Goal: Information Seeking & Learning: Learn about a topic

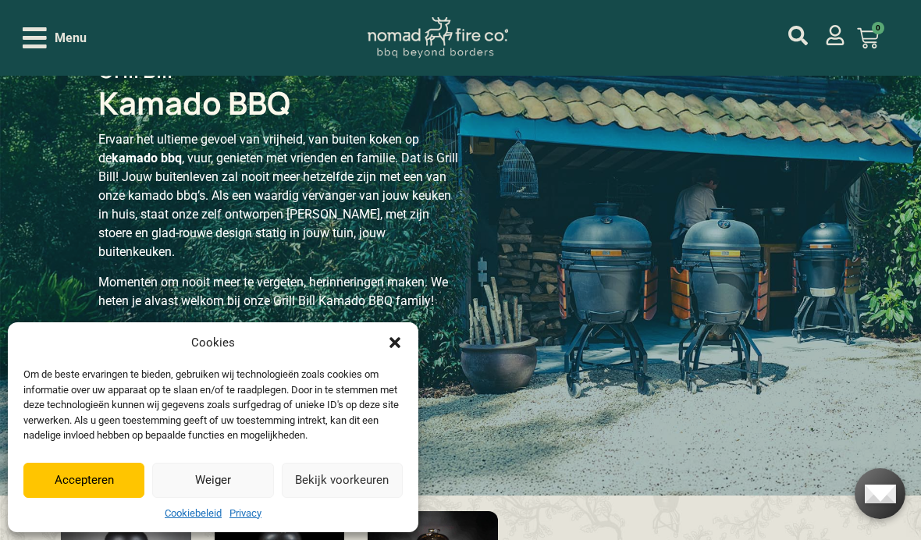
scroll to position [70, 0]
click at [91, 498] on button "Accepteren" at bounding box center [83, 480] width 121 height 35
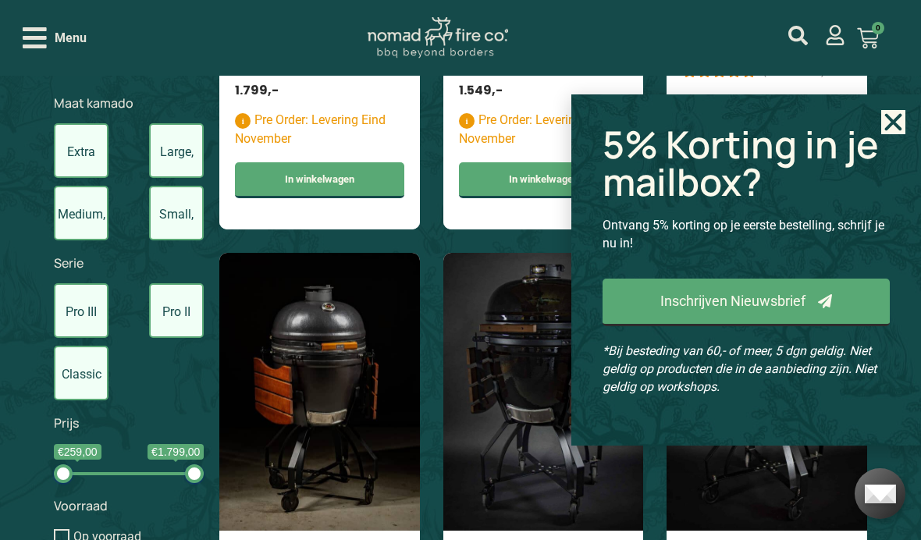
scroll to position [1222, 0]
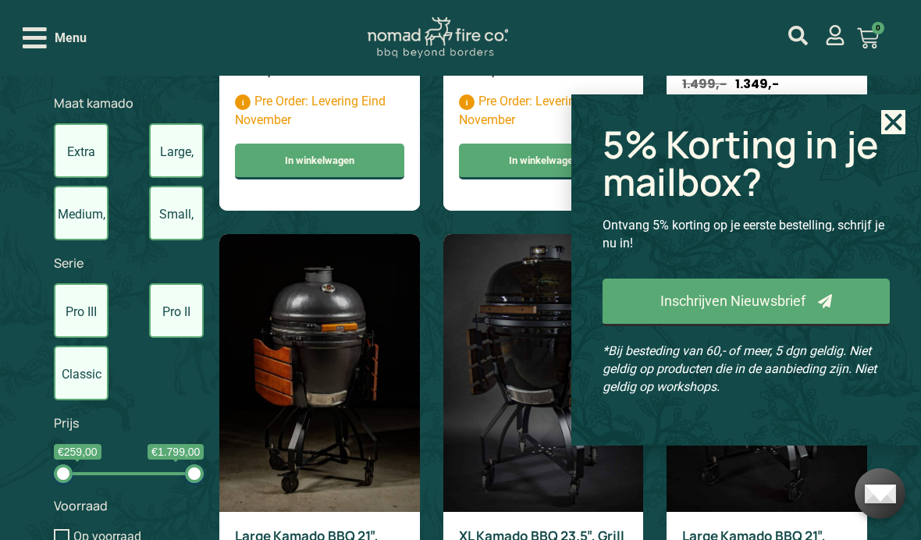
click at [891, 130] on use "Close" at bounding box center [893, 121] width 17 height 17
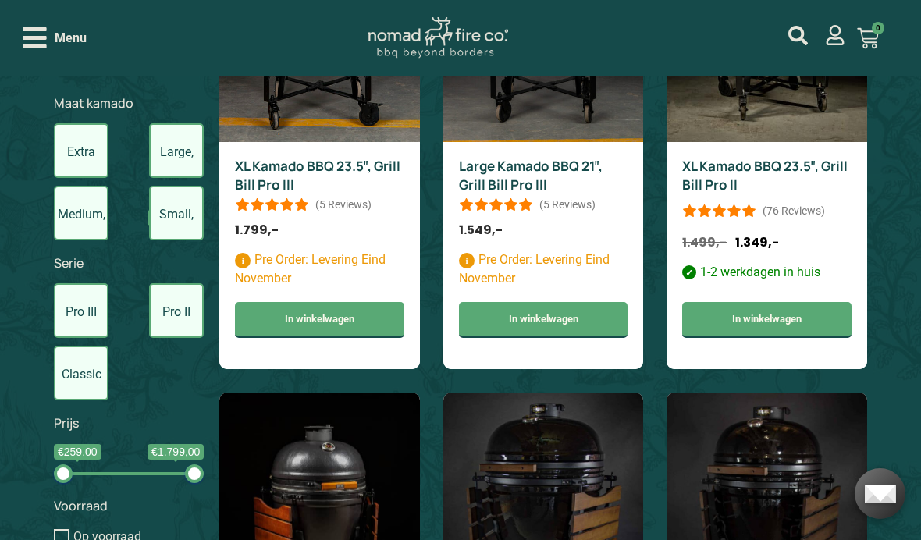
scroll to position [1048, 0]
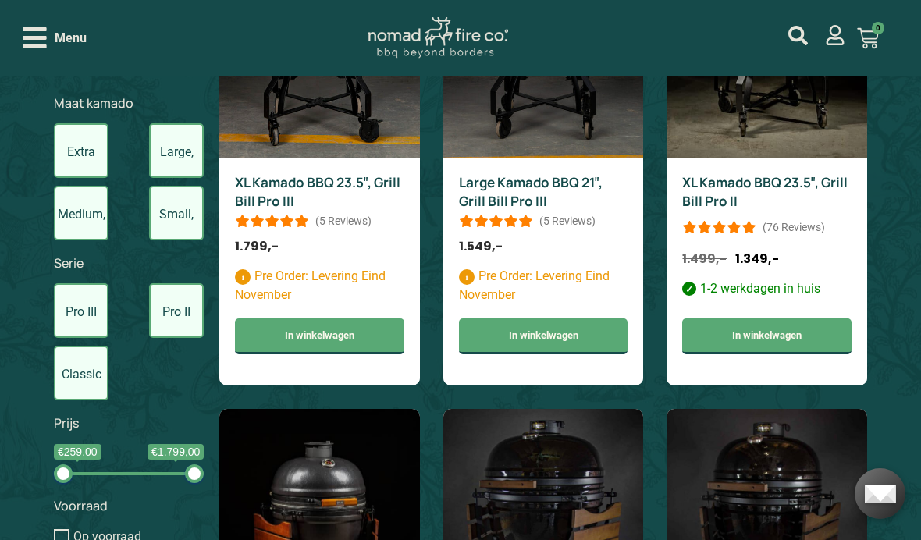
click at [516, 186] on link "Large Kamado BBQ 21″, Grill Bill Pro III" at bounding box center [531, 191] width 144 height 37
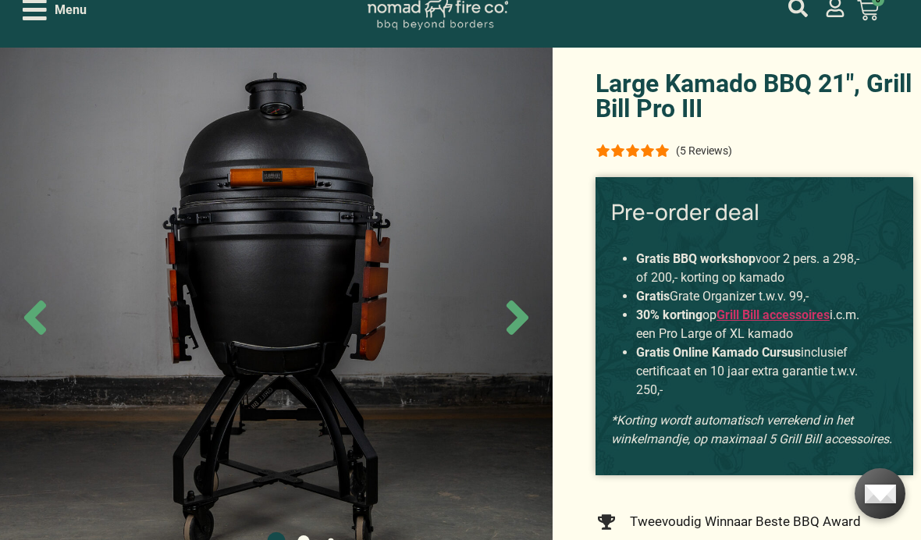
scroll to position [74, 0]
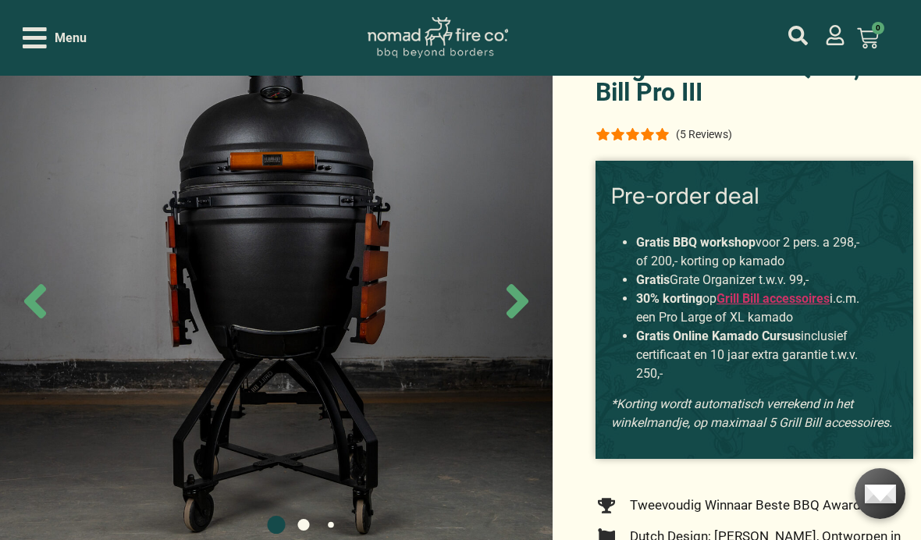
click at [526, 329] on icon "Next slide" at bounding box center [517, 301] width 55 height 55
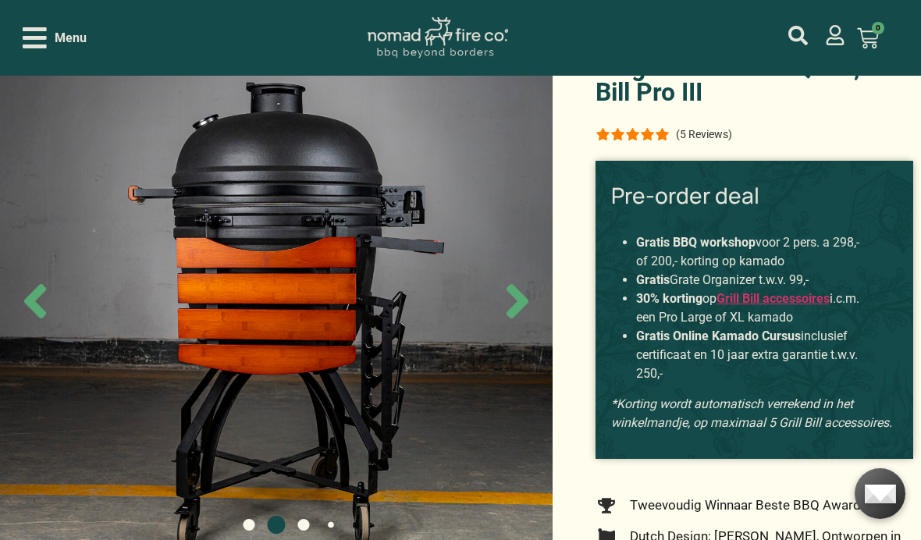
click at [526, 329] on icon "Next slide" at bounding box center [517, 301] width 55 height 55
click at [516, 318] on icon "Next slide" at bounding box center [518, 301] width 22 height 34
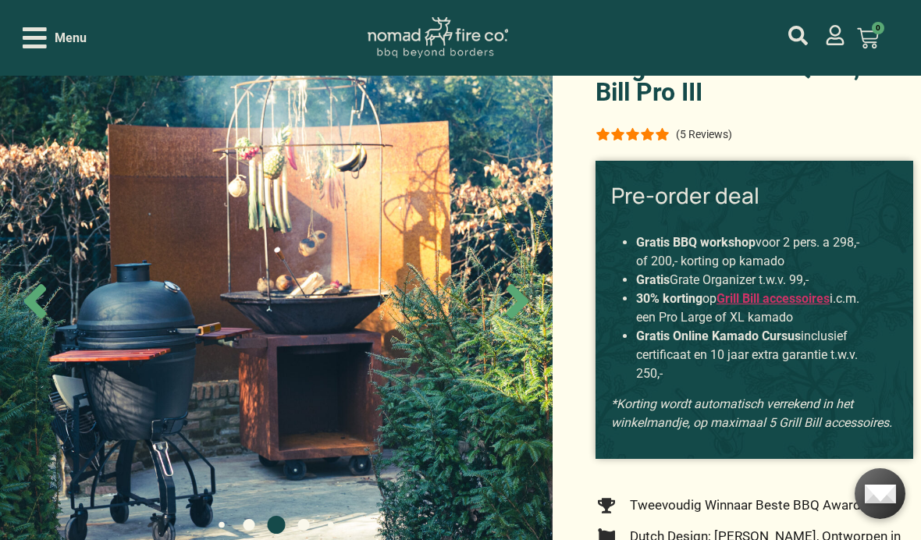
click at [521, 318] on icon "Next slide" at bounding box center [518, 301] width 22 height 34
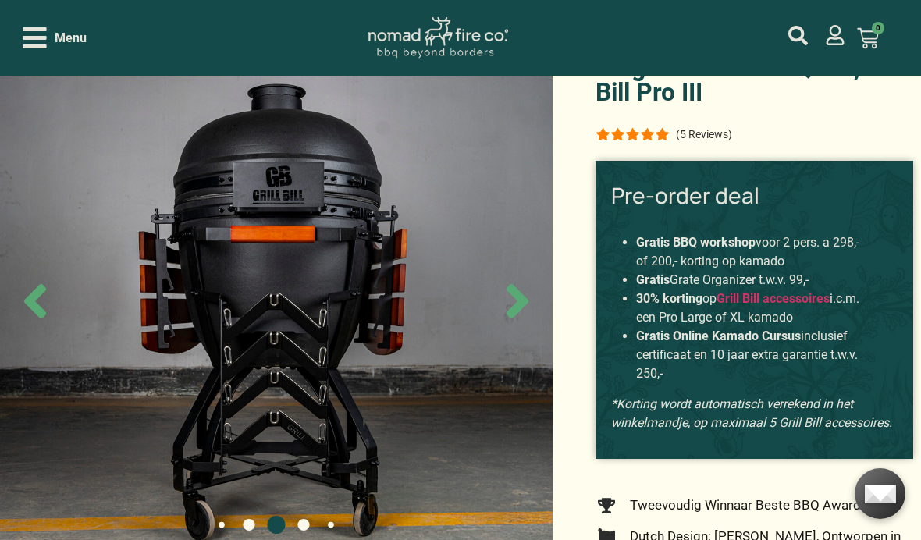
click at [518, 318] on icon "Next slide" at bounding box center [518, 301] width 22 height 34
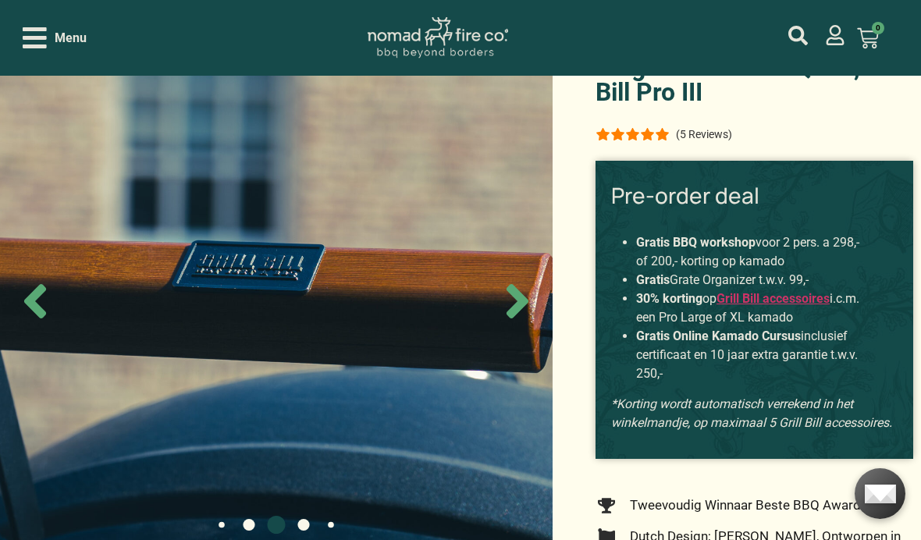
click at [512, 318] on icon "Next slide" at bounding box center [518, 301] width 22 height 34
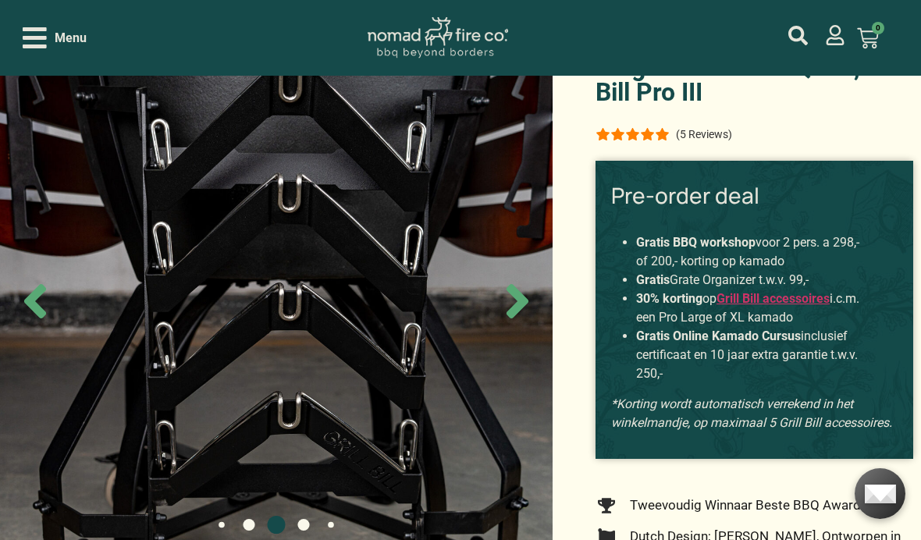
click at [515, 329] on icon "Next slide" at bounding box center [517, 301] width 55 height 55
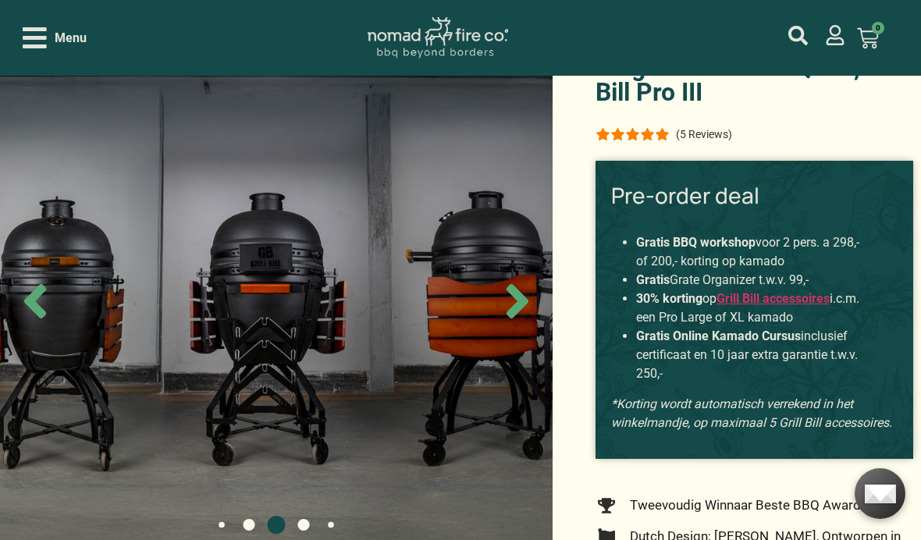
click at [518, 318] on icon "Next slide" at bounding box center [518, 301] width 22 height 34
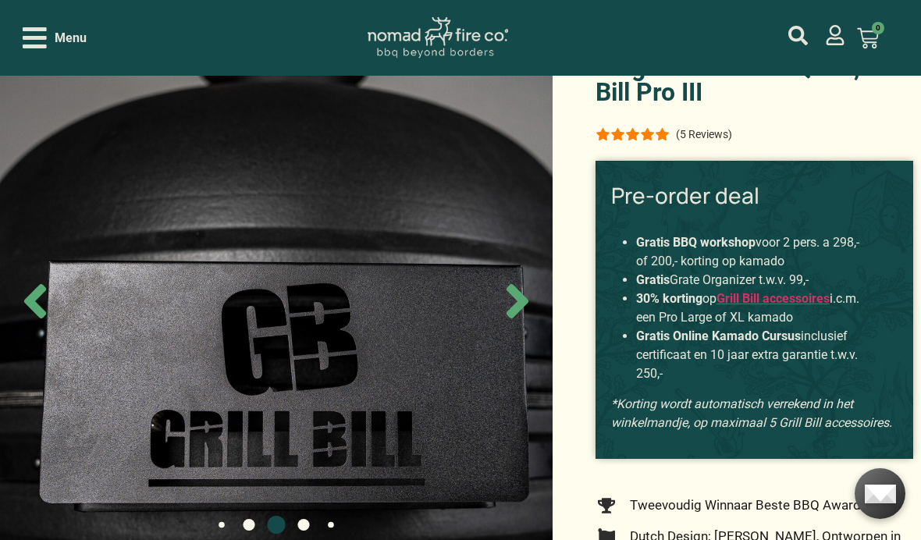
click at [521, 318] on icon "Next slide" at bounding box center [518, 301] width 22 height 34
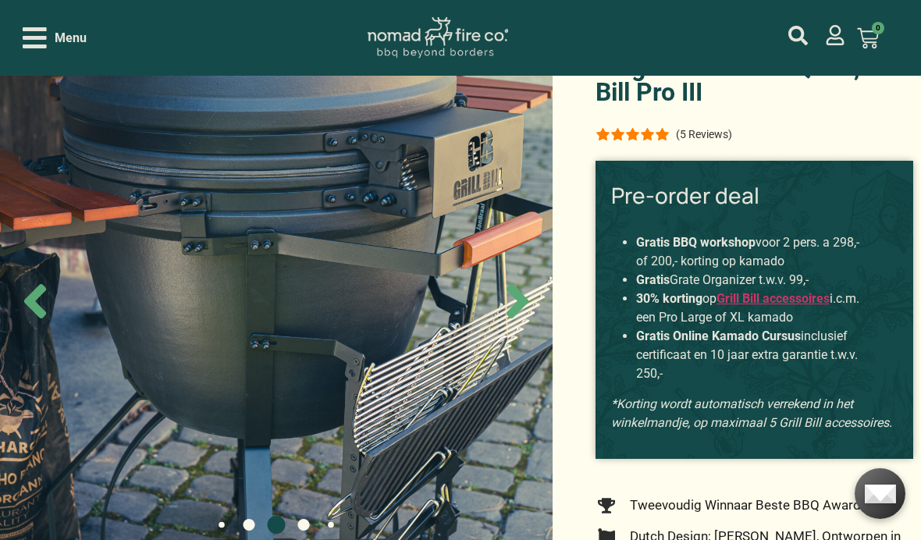
click at [517, 318] on icon "Next slide" at bounding box center [518, 301] width 22 height 34
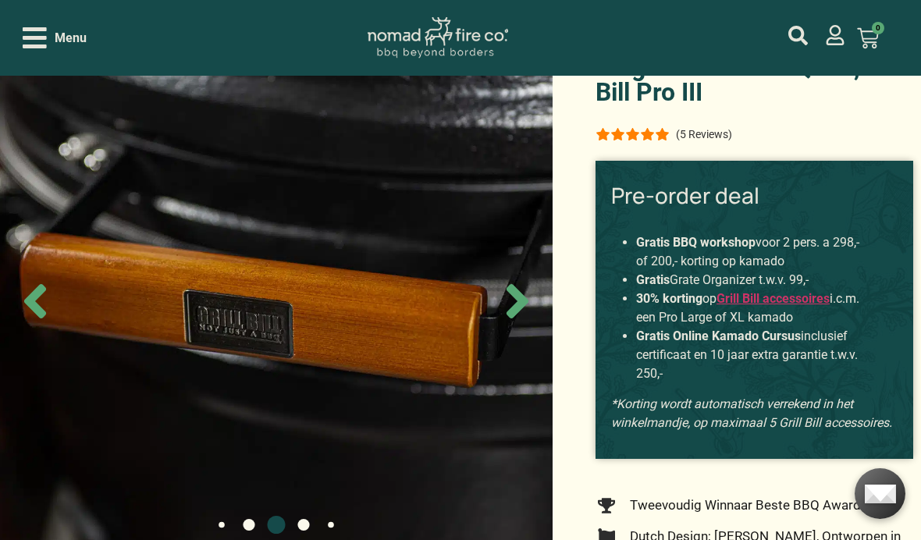
click at [514, 318] on icon "Next slide" at bounding box center [518, 301] width 22 height 34
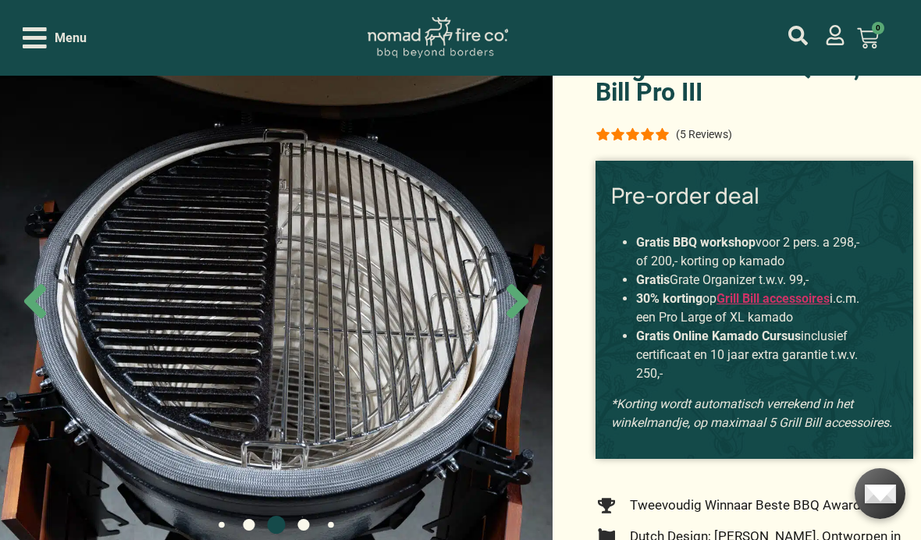
click at [514, 318] on icon "Next slide" at bounding box center [518, 301] width 22 height 34
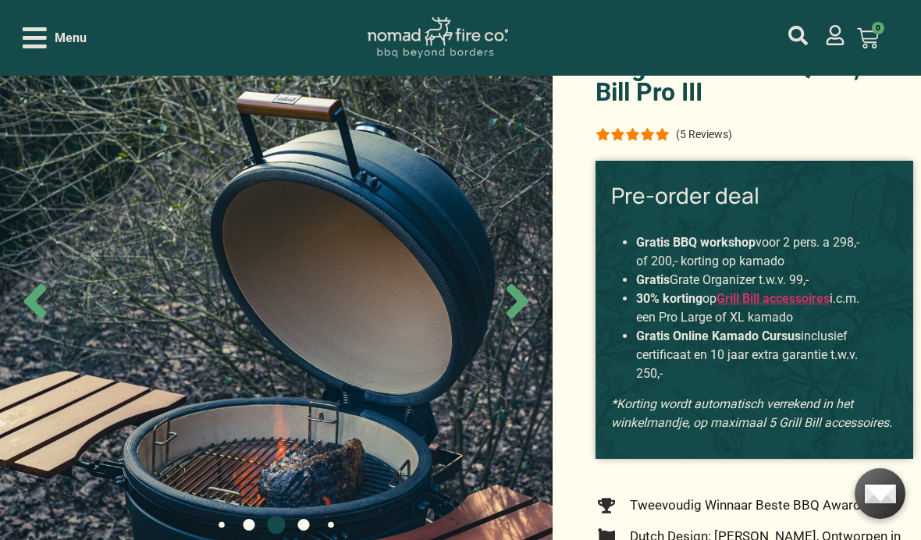
click at [523, 329] on icon "Next slide" at bounding box center [517, 301] width 55 height 55
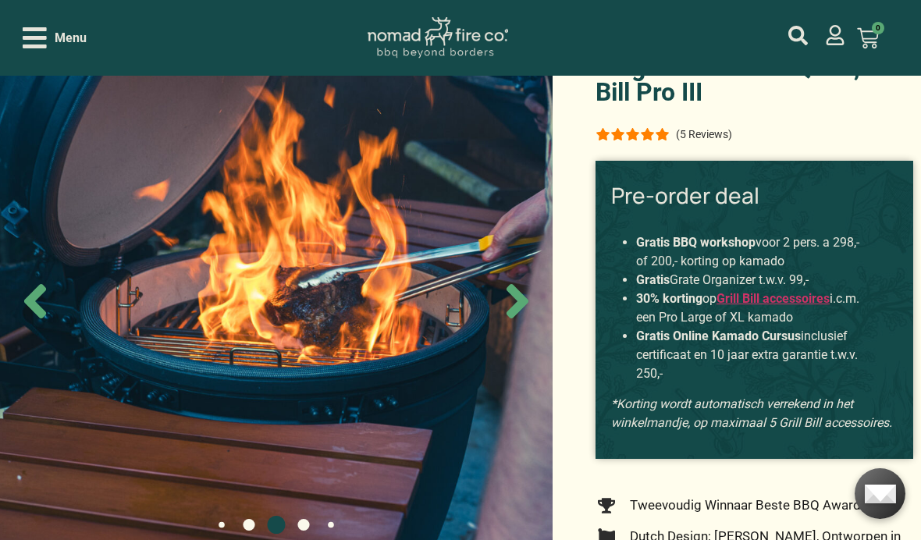
click at [523, 318] on icon "Next slide" at bounding box center [518, 301] width 22 height 34
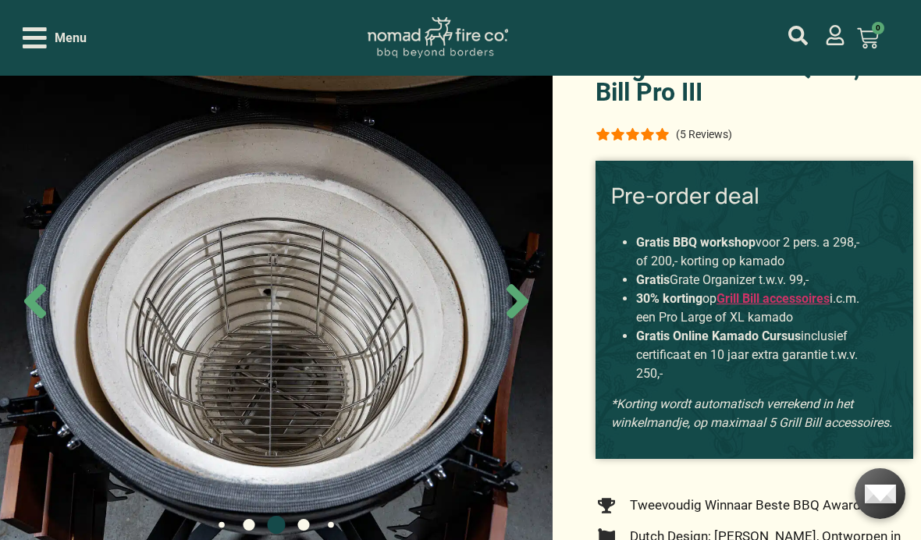
click at [512, 329] on icon "Next slide" at bounding box center [517, 301] width 55 height 55
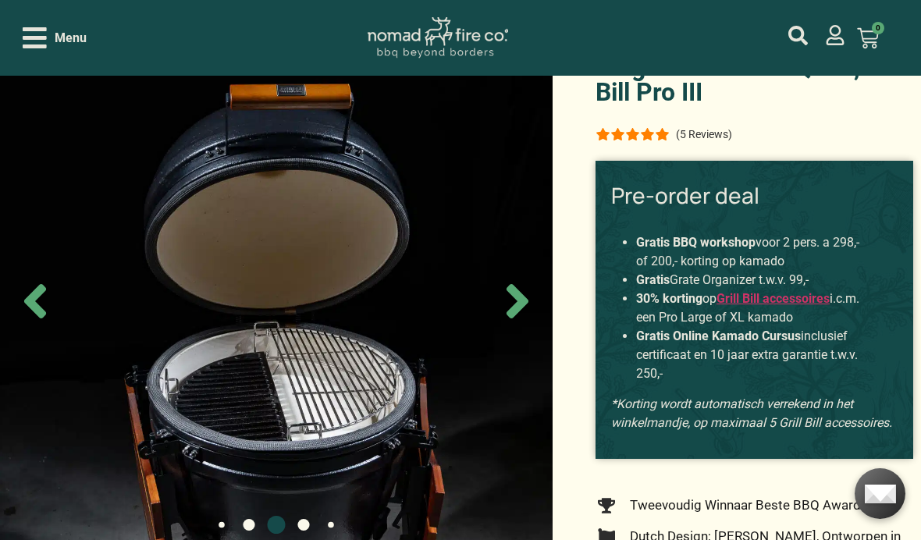
click at [525, 318] on icon "Next slide" at bounding box center [518, 301] width 22 height 34
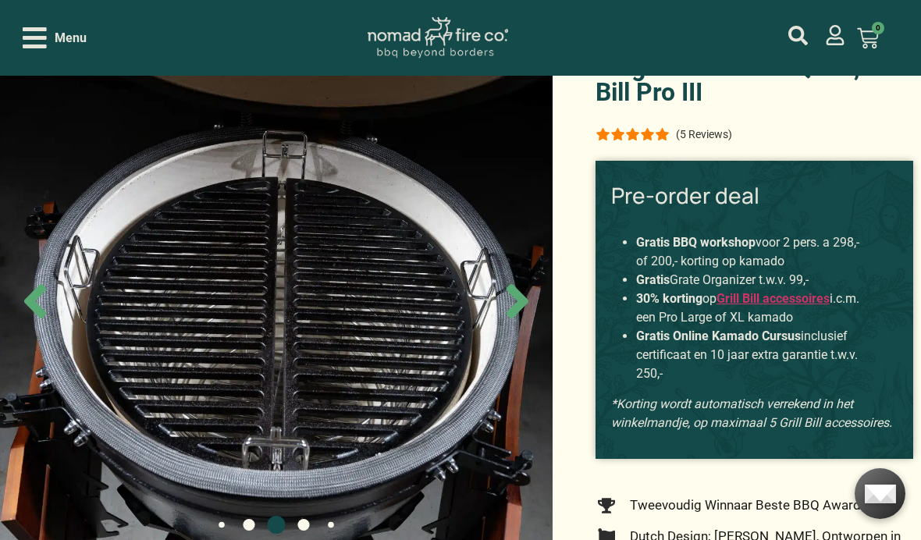
click at [516, 329] on icon "Next slide" at bounding box center [517, 301] width 55 height 55
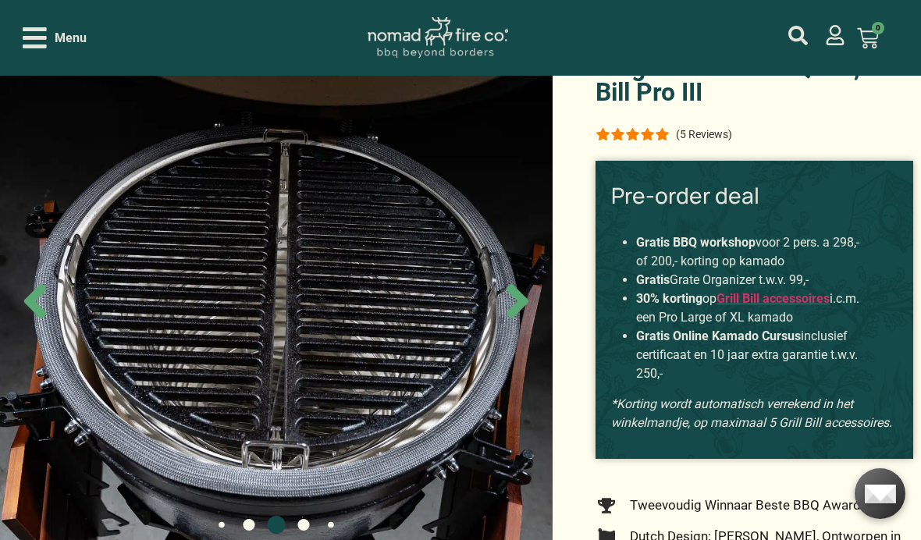
click at [518, 318] on icon "Next slide" at bounding box center [518, 301] width 22 height 34
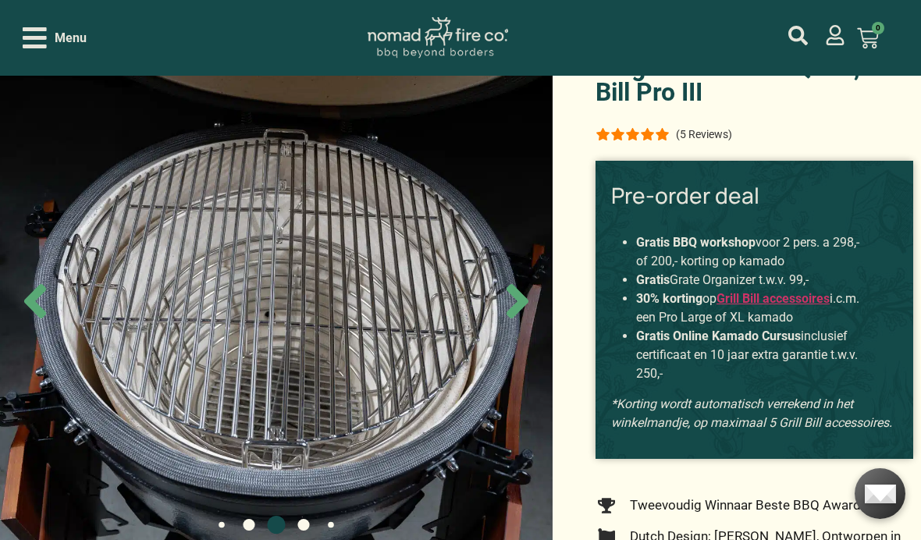
click at [516, 329] on icon "Next slide" at bounding box center [517, 301] width 55 height 55
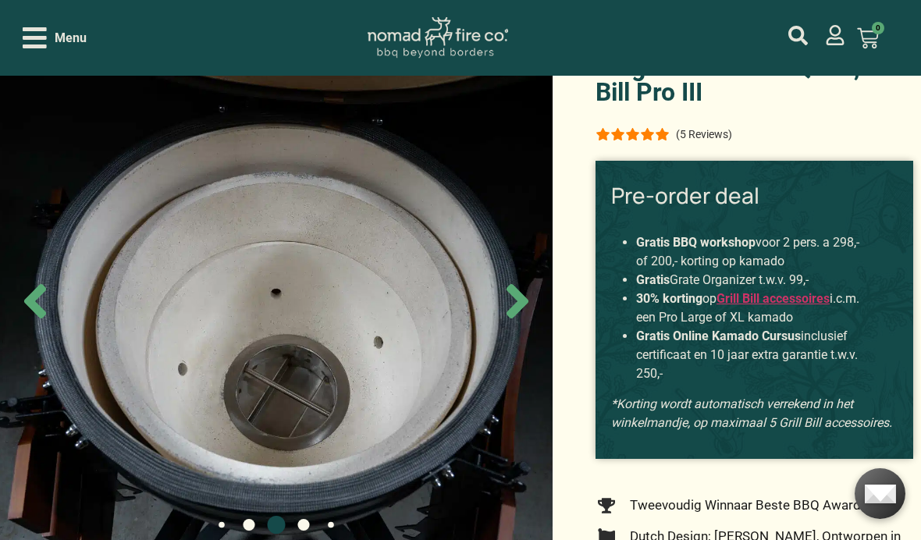
click at [518, 318] on icon "Next slide" at bounding box center [518, 301] width 22 height 34
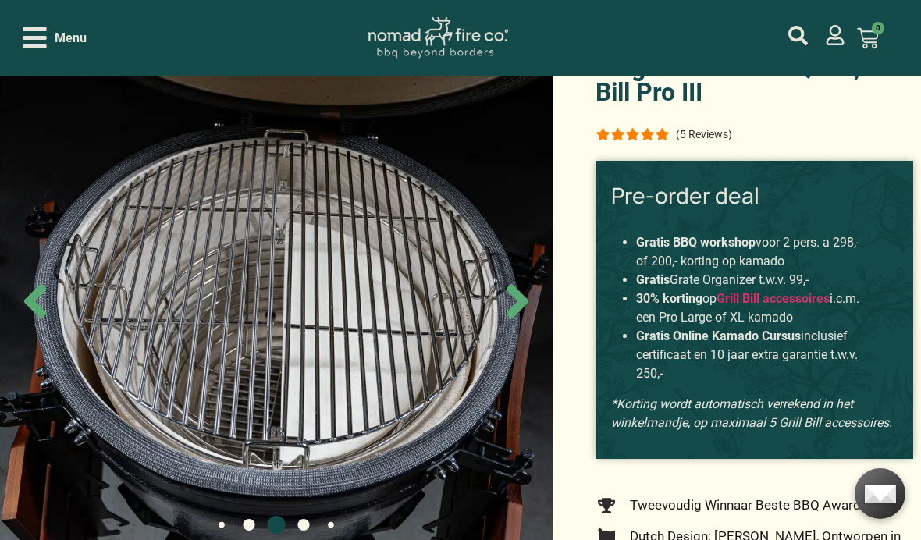
click at [523, 329] on icon "Next slide" at bounding box center [517, 301] width 55 height 55
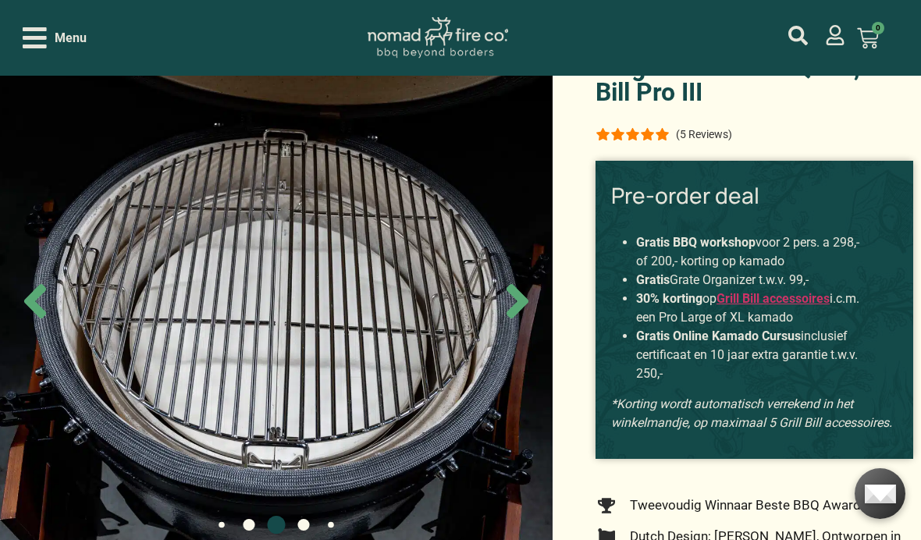
click at [521, 318] on icon "Next slide" at bounding box center [518, 301] width 22 height 34
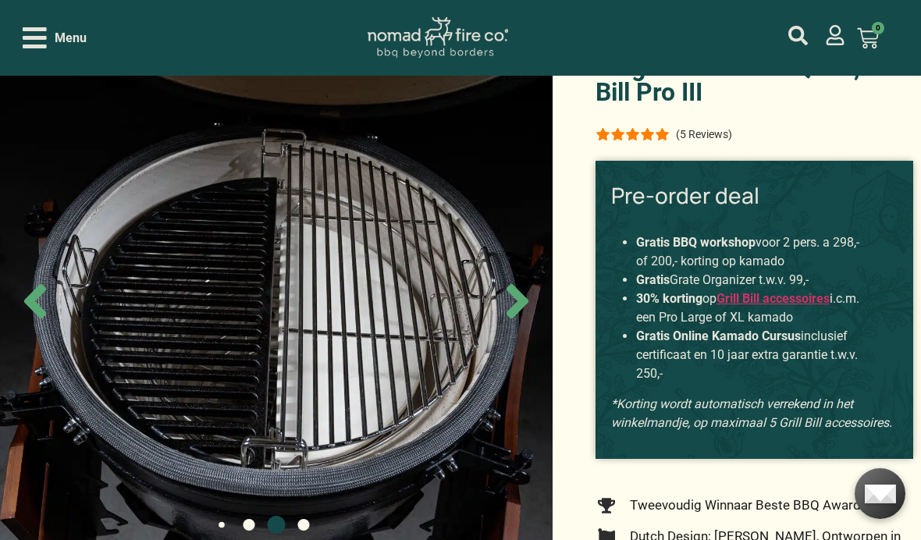
click at [518, 318] on icon "Next slide" at bounding box center [518, 301] width 22 height 34
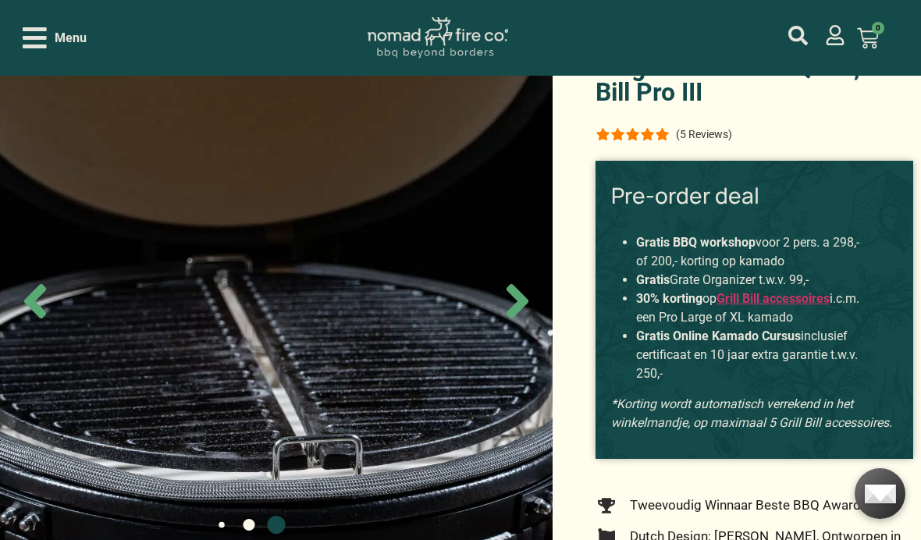
click at [521, 318] on icon "Next slide" at bounding box center [518, 301] width 22 height 34
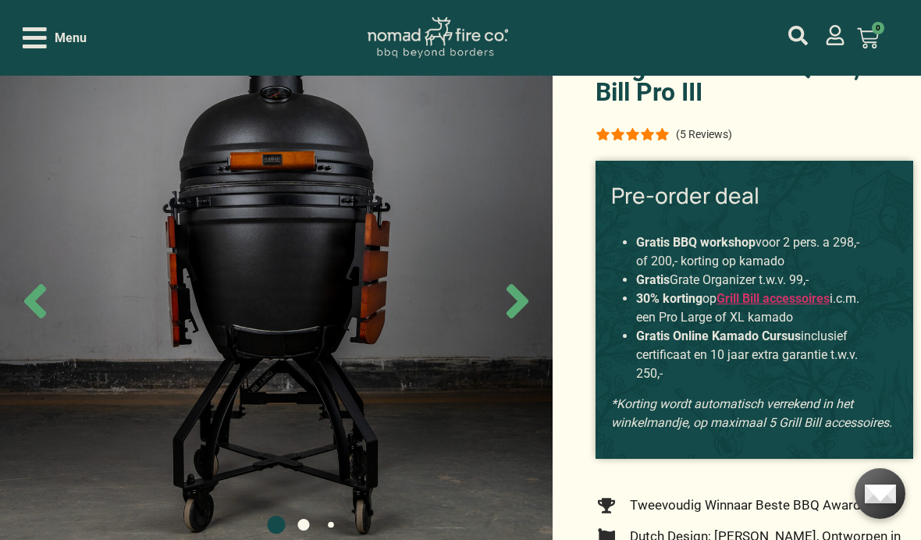
click at [521, 318] on icon "Next slide" at bounding box center [518, 301] width 22 height 34
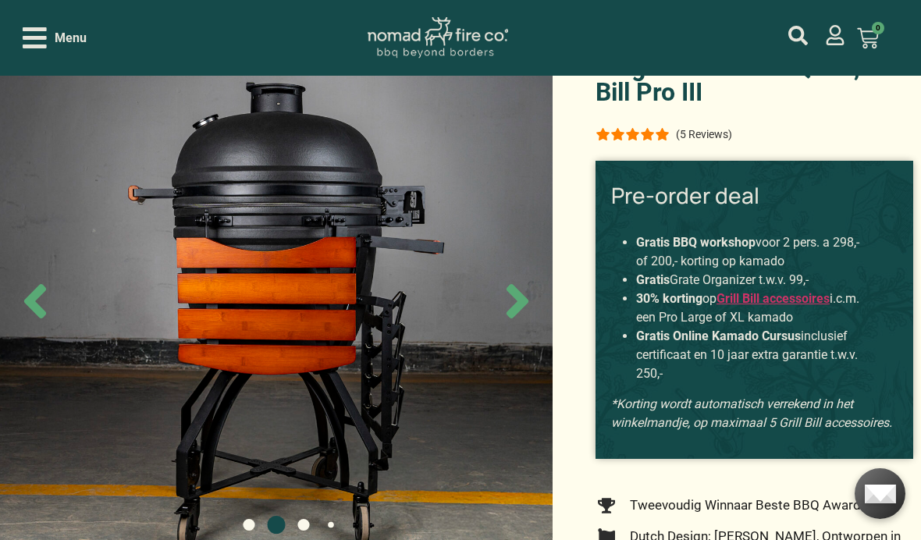
click at [522, 318] on icon "Next slide" at bounding box center [518, 301] width 22 height 34
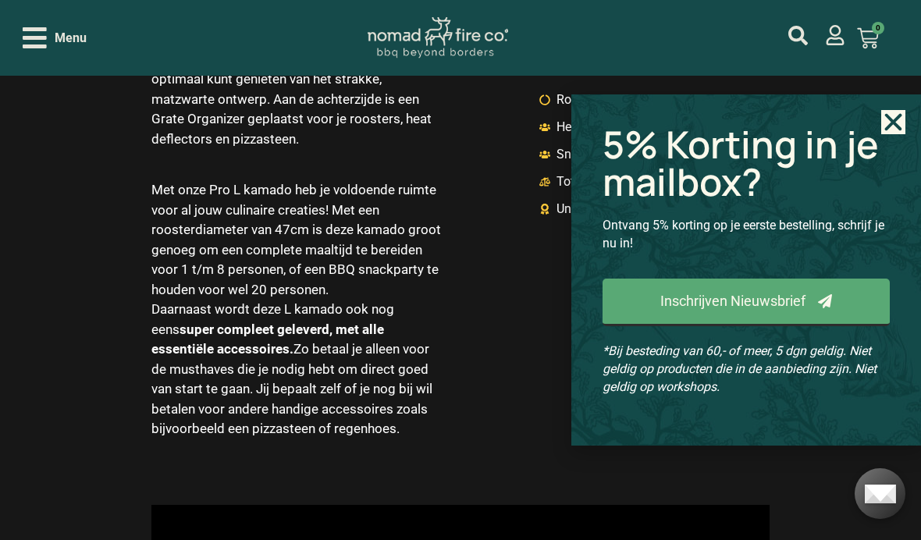
scroll to position [2522, 0]
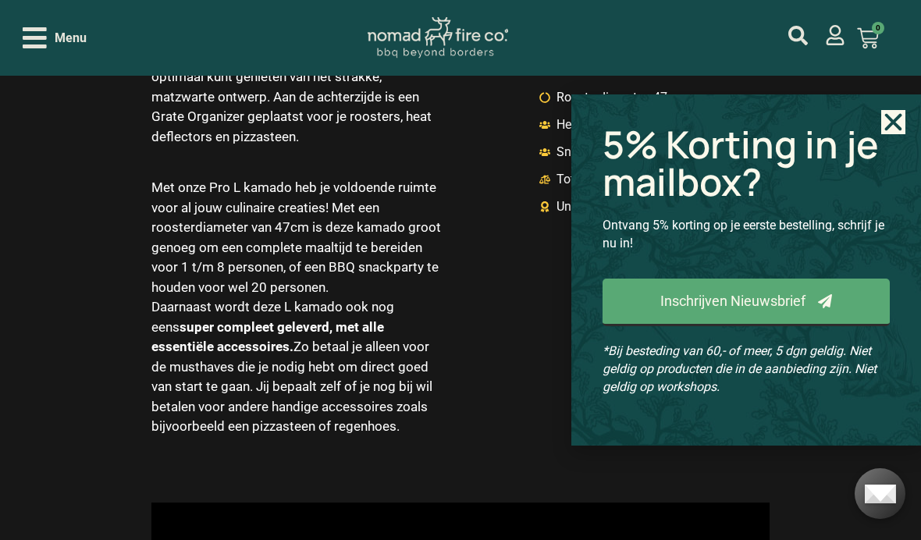
click at [889, 130] on use "Close" at bounding box center [893, 121] width 17 height 17
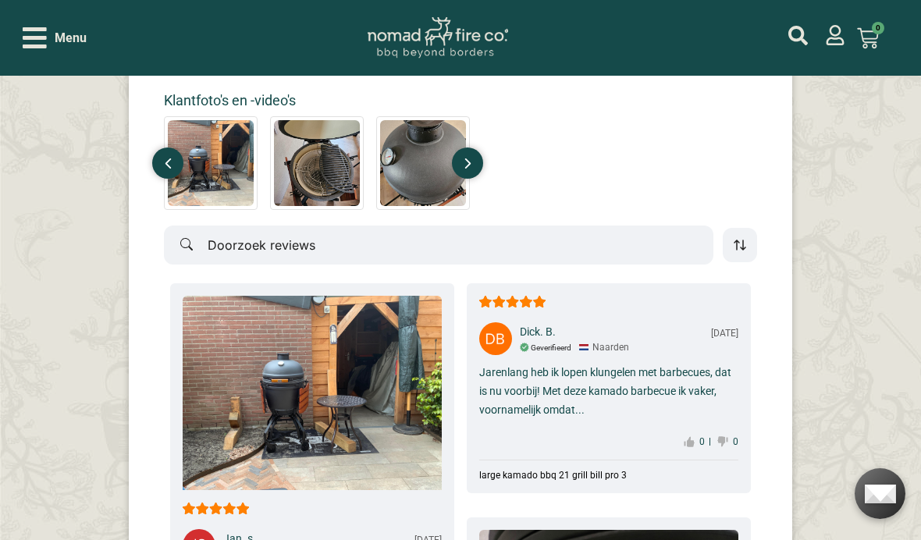
scroll to position [9364, 0]
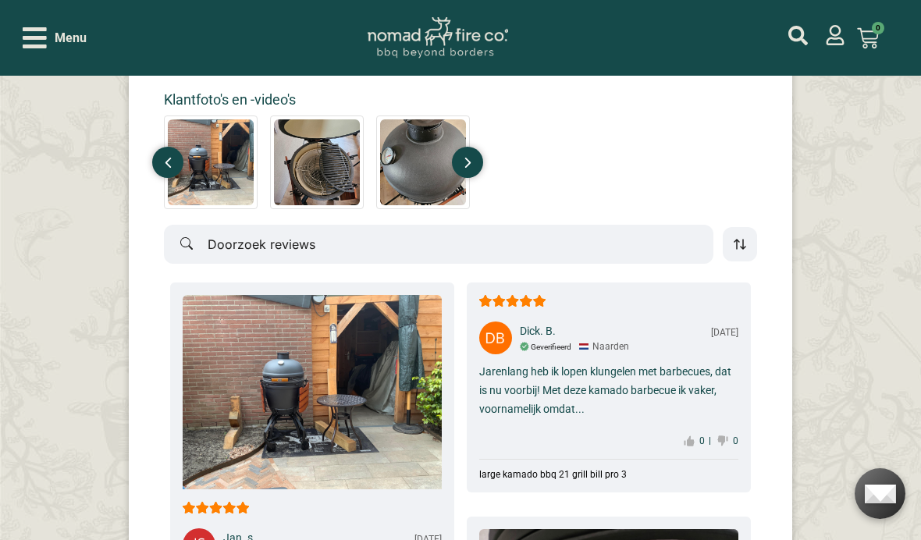
click at [314, 358] on img at bounding box center [312, 392] width 259 height 194
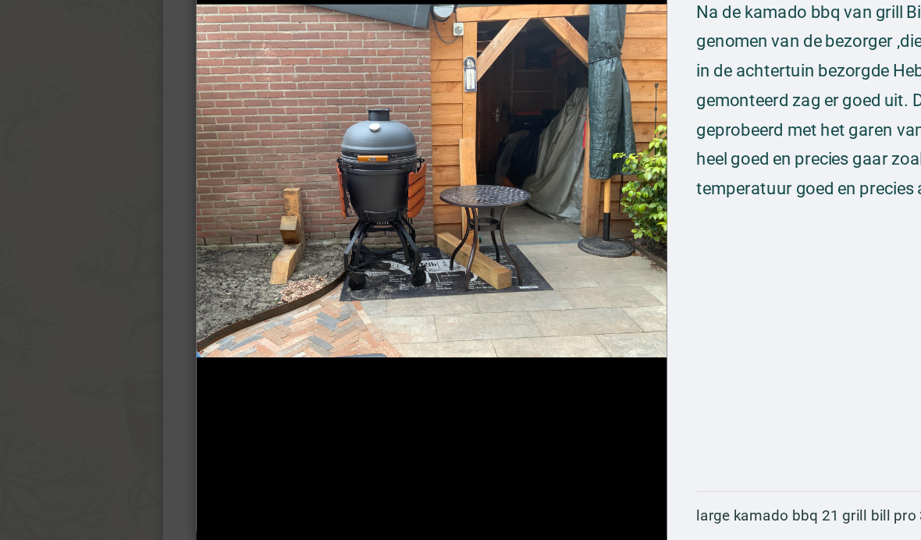
scroll to position [9461, 0]
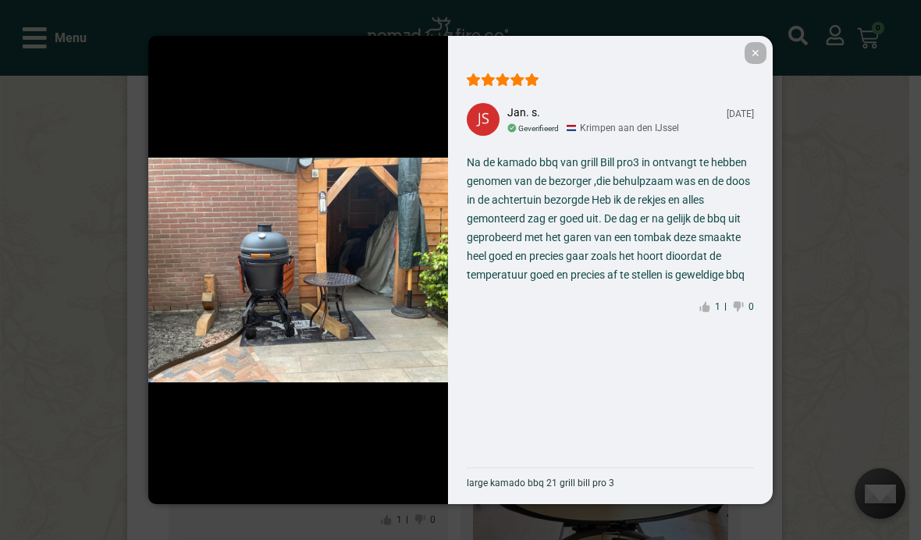
click at [760, 52] on span "✕" at bounding box center [756, 53] width 22 height 22
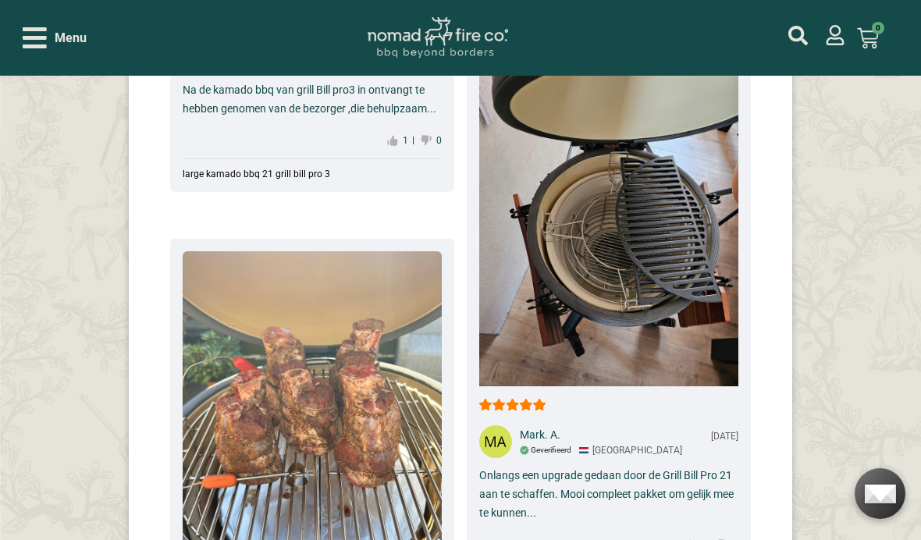
scroll to position [9798, 0]
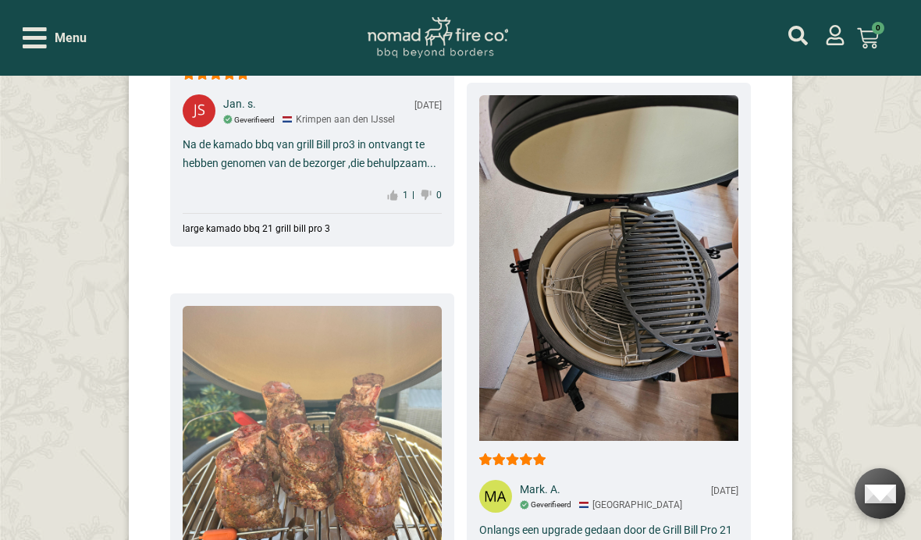
click at [38, 41] on icon "Open/Close Menu" at bounding box center [35, 37] width 24 height 27
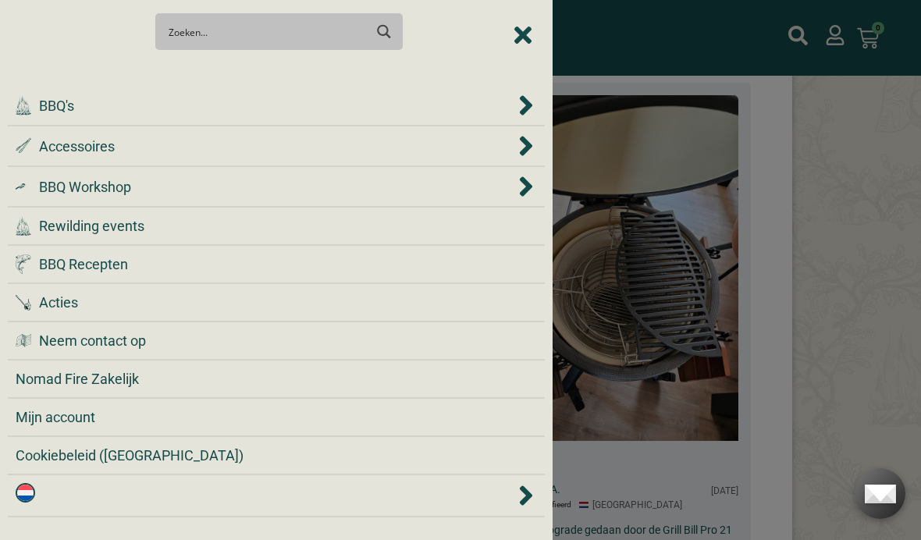
click at [526, 140] on icon "Accessoires" at bounding box center [526, 146] width 12 height 20
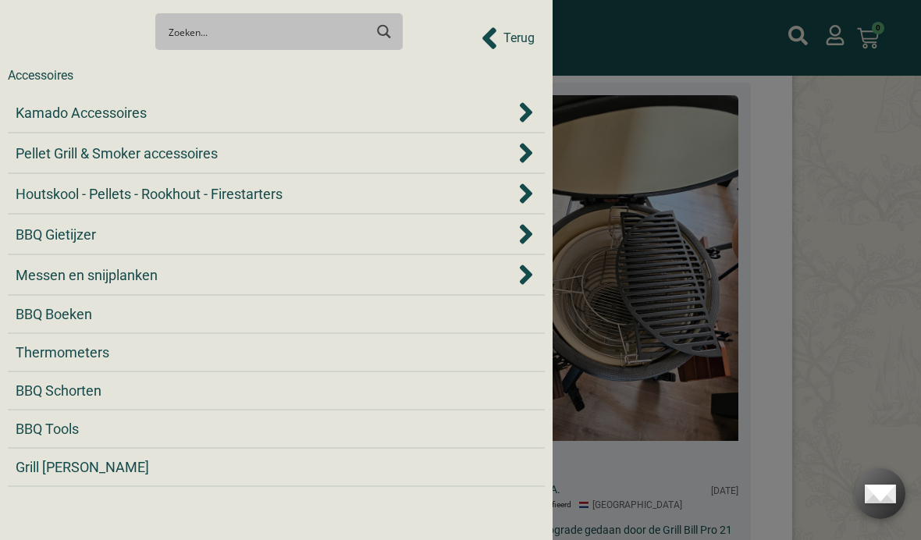
click at [529, 110] on icon "Kamado Accessoires" at bounding box center [526, 112] width 12 height 20
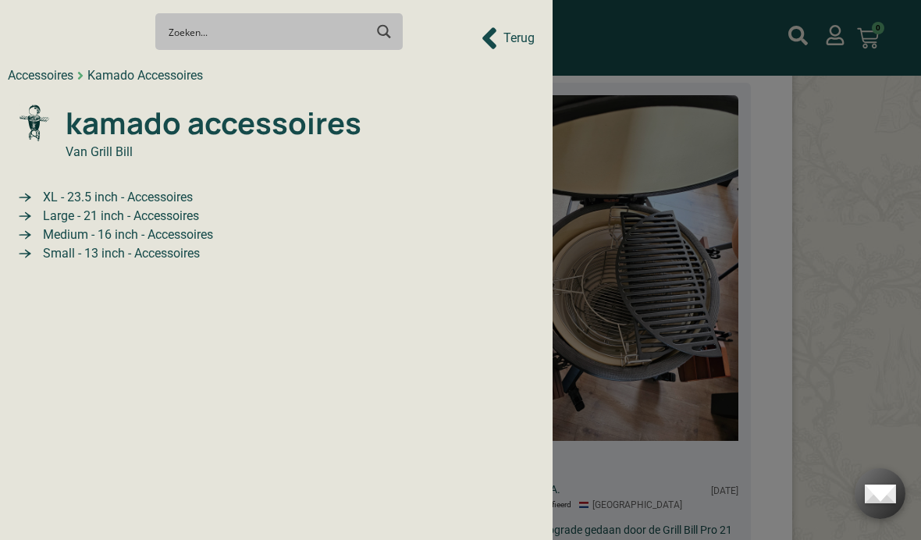
click at [176, 214] on span "Large - 21 inch - Accessoires" at bounding box center [119, 216] width 160 height 19
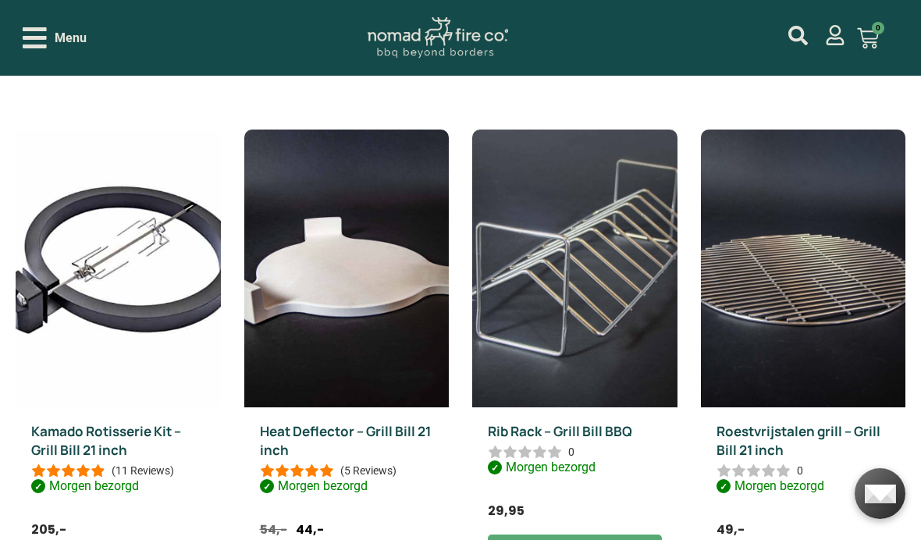
scroll to position [1498, 0]
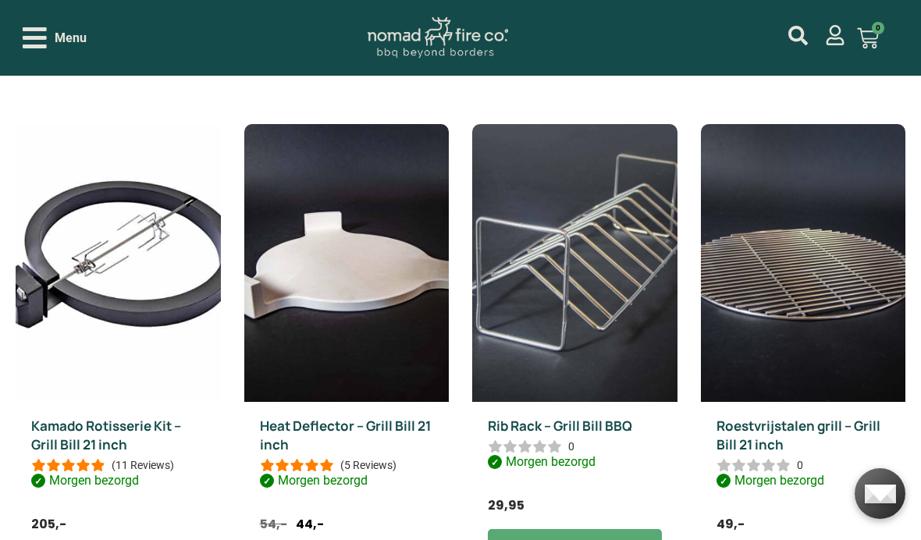
click at [898, 415] on div "Roestvrijstalen grill – Grill Bill 21 inch 0 Morgen bezorgd 49,- Op voorraad Op…" at bounding box center [803, 508] width 205 height 213
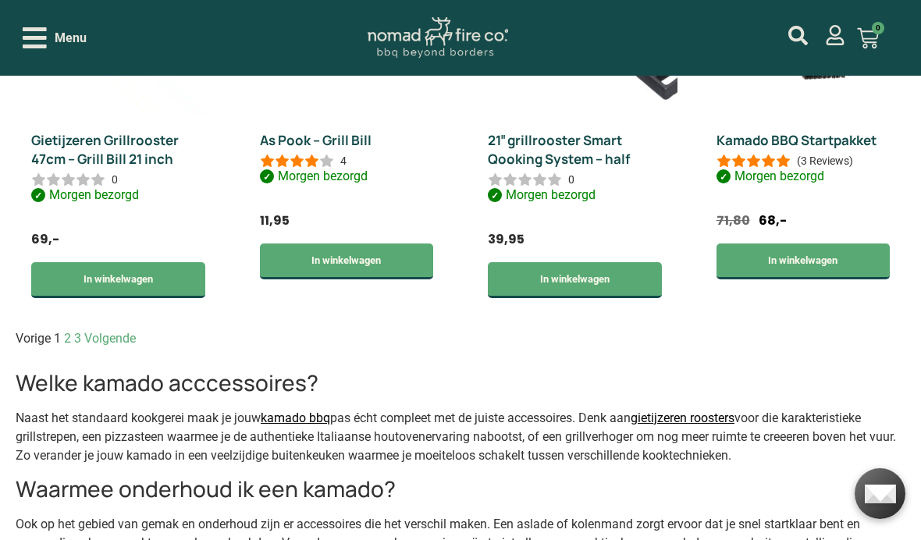
scroll to position [2299, 0]
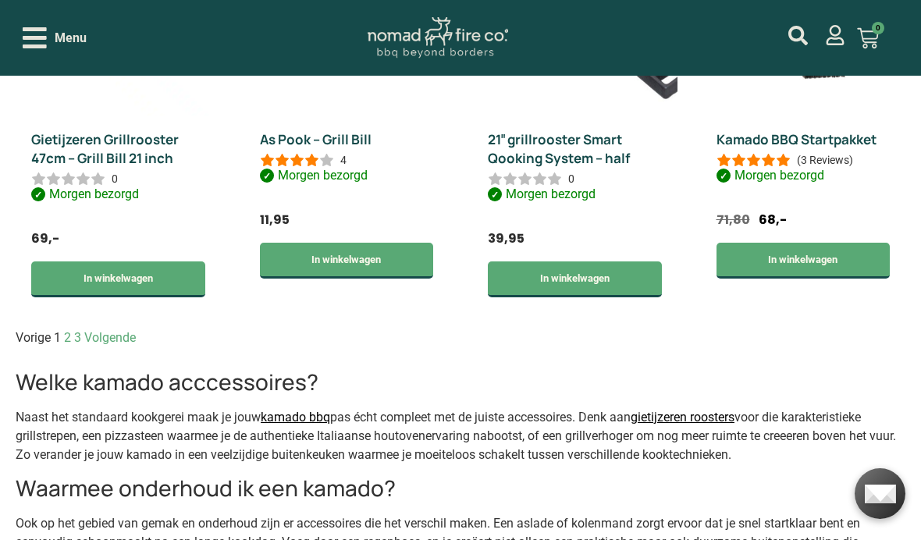
click at [107, 342] on link "Volgende" at bounding box center [110, 337] width 52 height 15
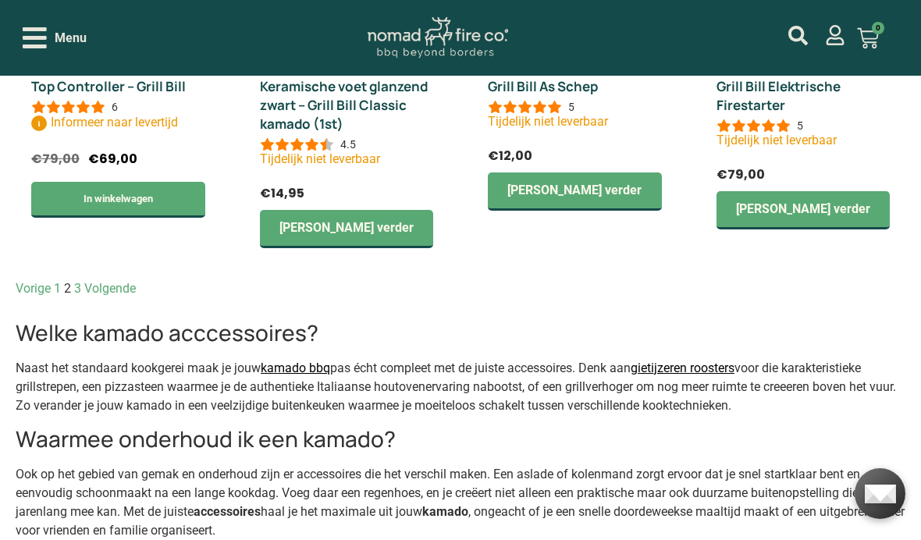
scroll to position [2354, 0]
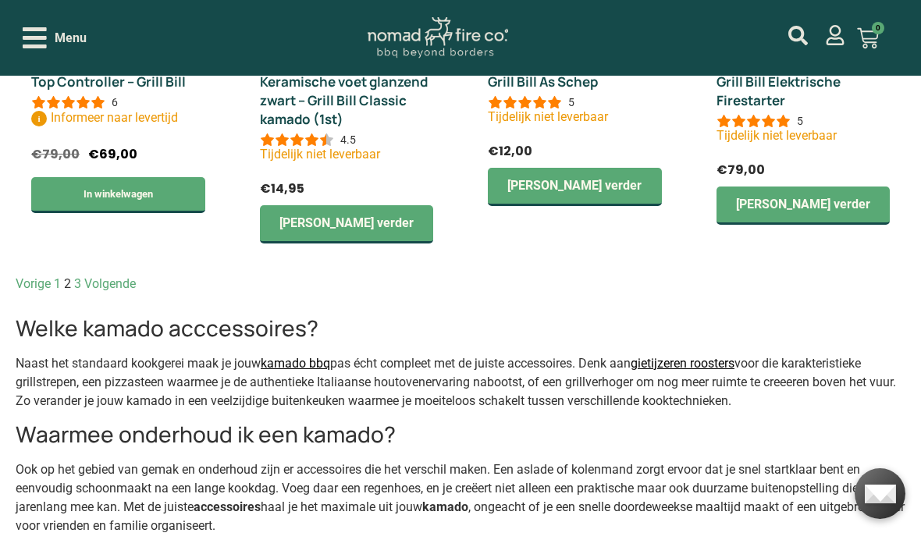
click at [112, 286] on link "Volgende" at bounding box center [110, 283] width 52 height 15
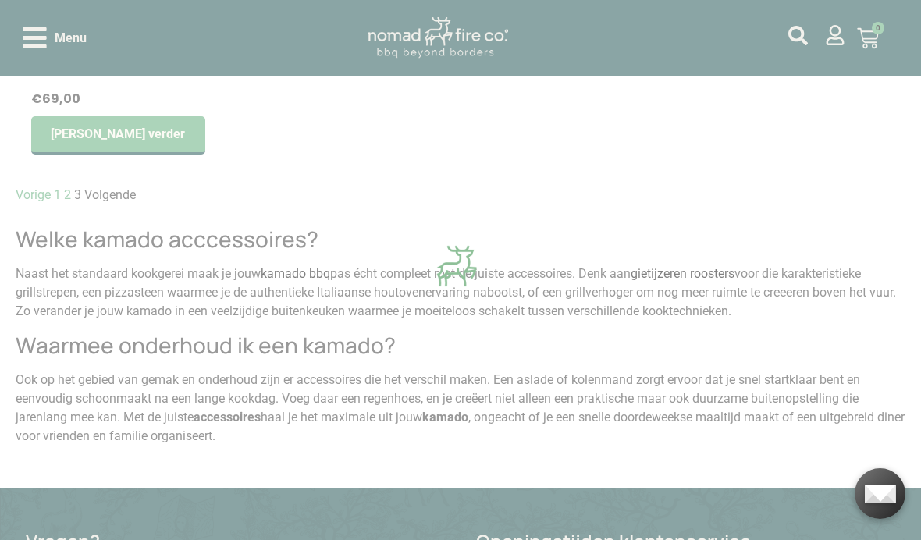
scroll to position [354, 0]
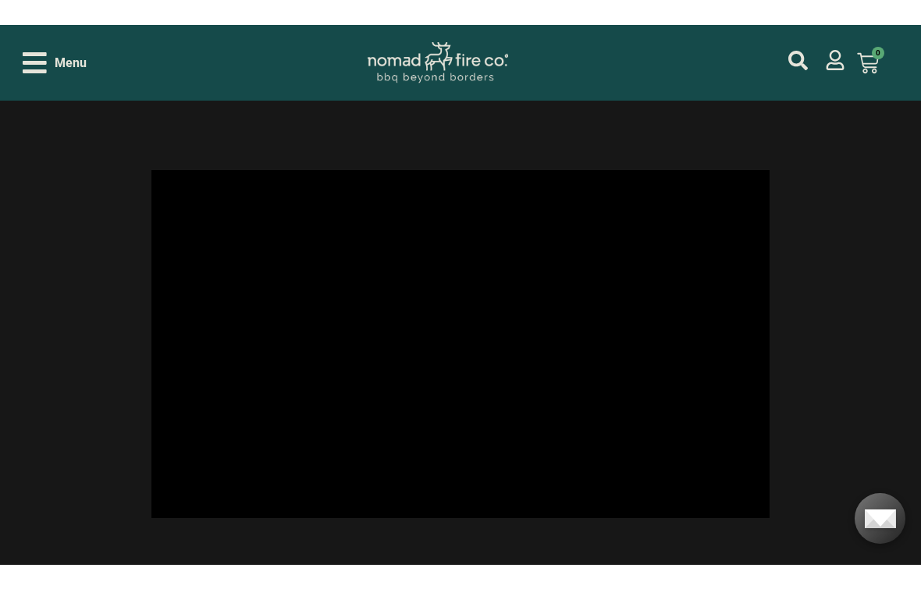
scroll to position [25, 0]
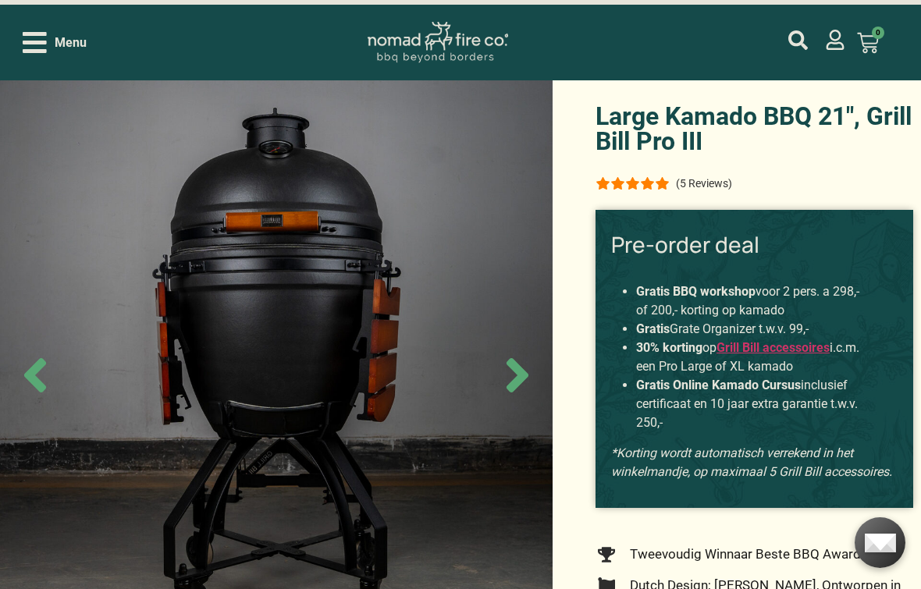
click at [8, 539] on html "Cookies Om de beste ervaringen te bieden, gebruiken wij technologieën zoals coo…" at bounding box center [460, 269] width 921 height 589
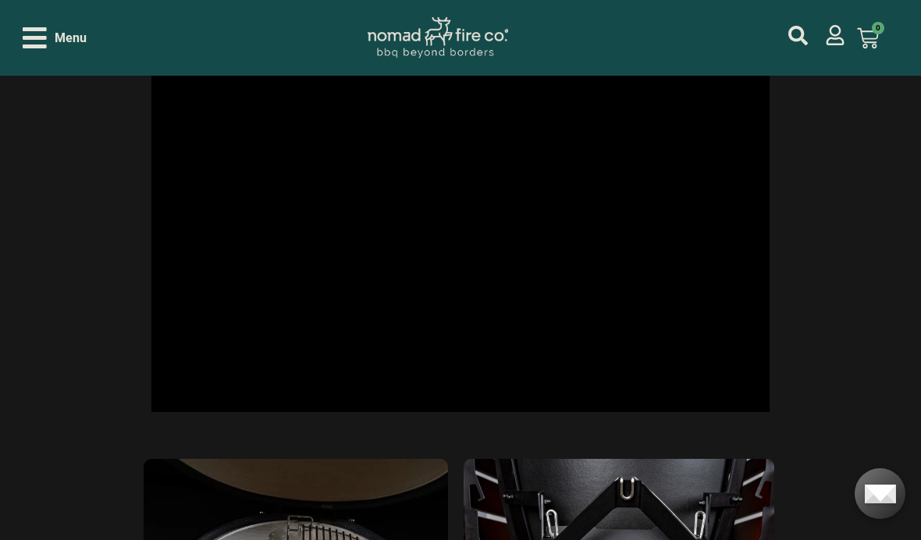
scroll to position [2952, 0]
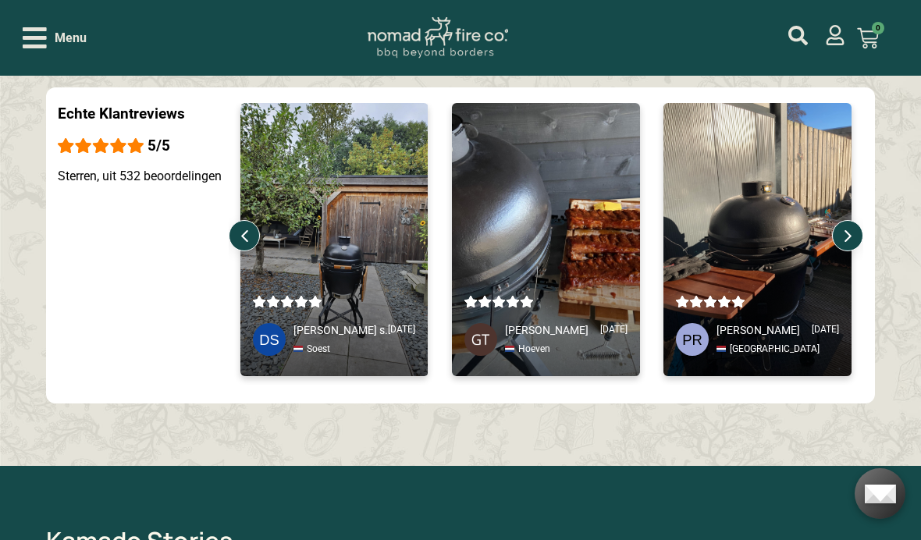
scroll to position [2536, 0]
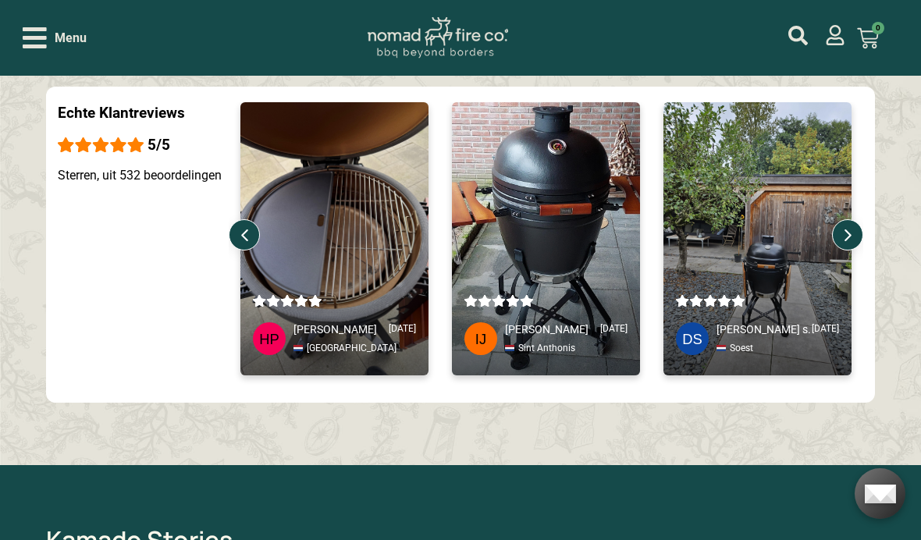
click at [333, 258] on div at bounding box center [334, 294] width 188 height 162
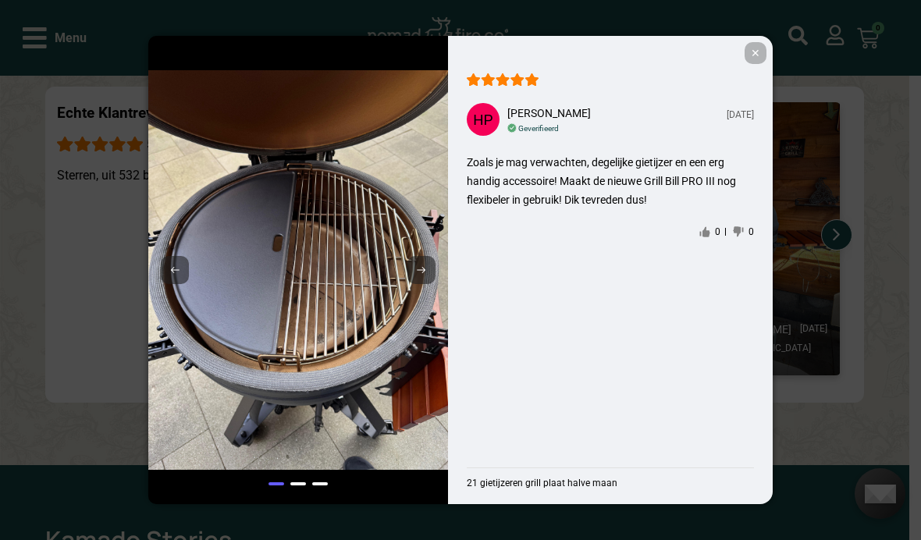
click at [835, 229] on div "✕ Henri P. Mar 16, 2025 Geverifieerd {PP_LCTN} Zoals je mag verwachten, degelij…" at bounding box center [460, 270] width 921 height 540
click at [826, 230] on div "✕ Henri P. Mar 16, 2025 Geverifieerd {PP_LCTN} Zoals je mag verwachten, degelij…" at bounding box center [460, 270] width 921 height 540
click at [756, 64] on span "✕" at bounding box center [756, 53] width 22 height 22
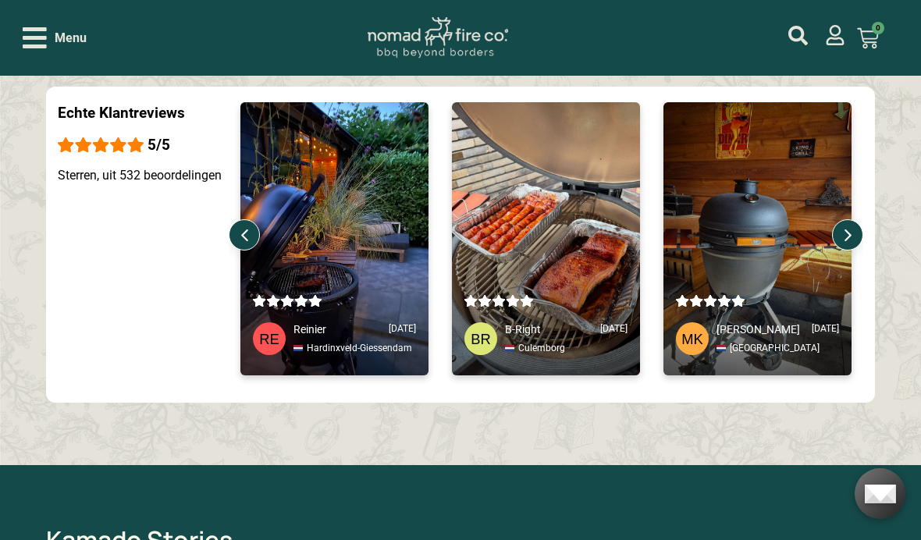
click at [0, 0] on div at bounding box center [0, 0] width 0 height 0
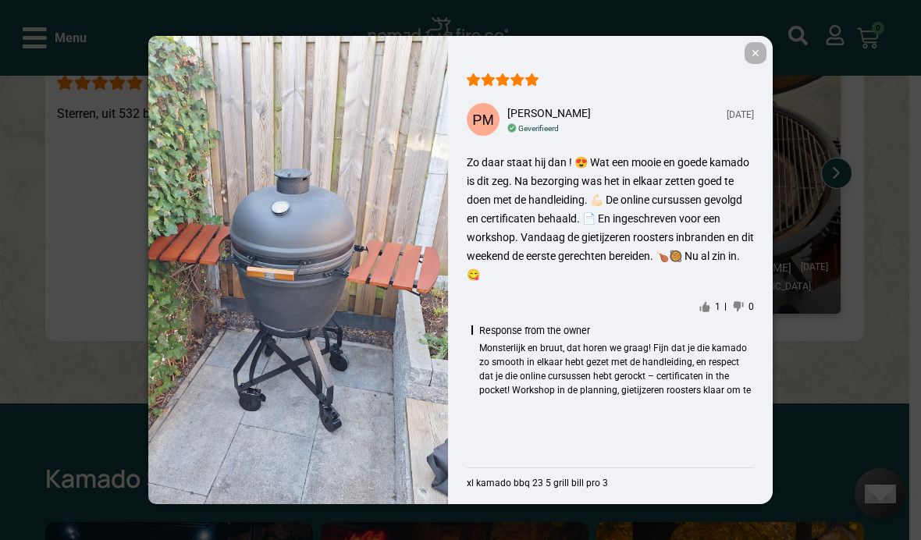
scroll to position [2606, 0]
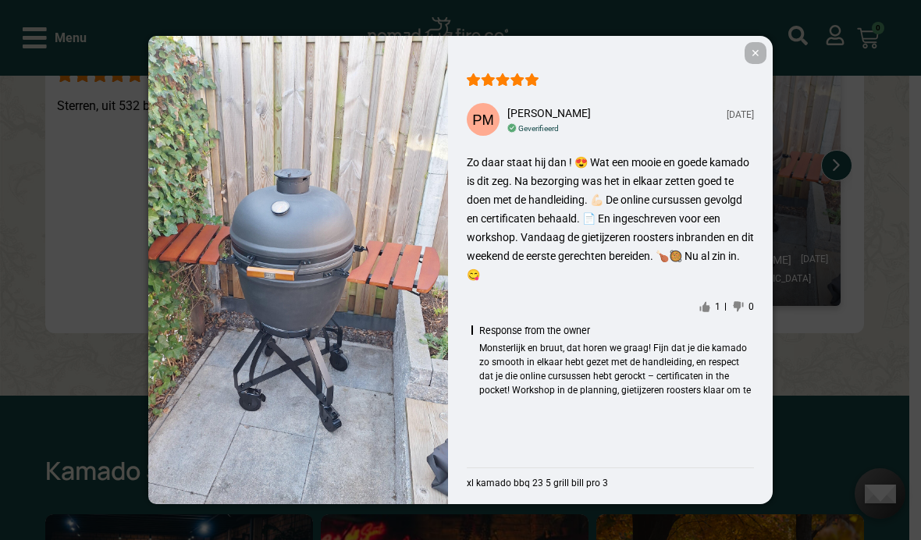
click at [753, 64] on span "✕" at bounding box center [756, 53] width 22 height 22
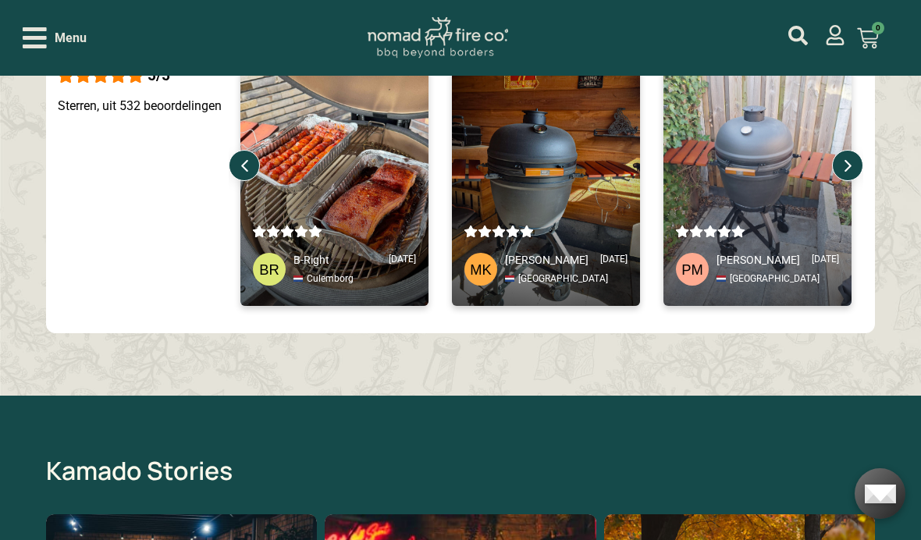
click at [767, 190] on div "1 0" at bounding box center [757, 184] width 163 height 11
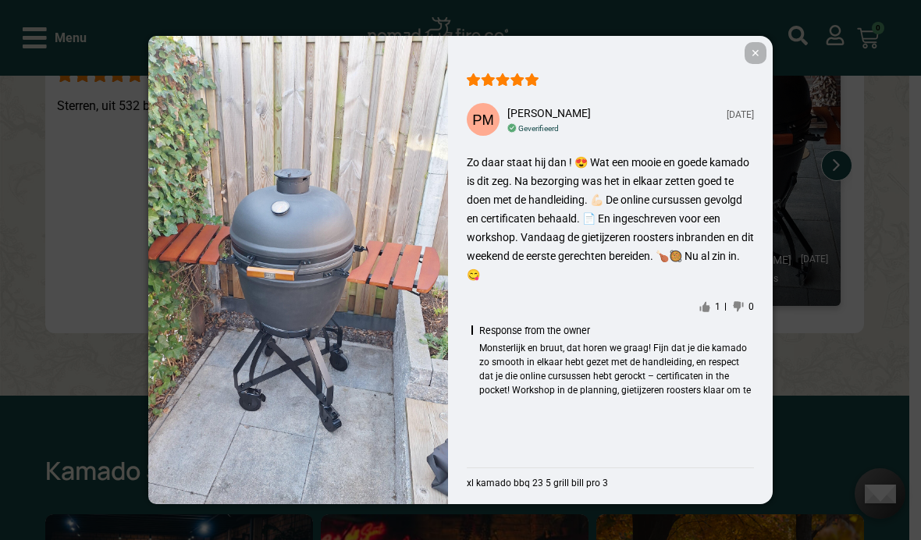
click at [758, 64] on span "✕" at bounding box center [756, 53] width 22 height 22
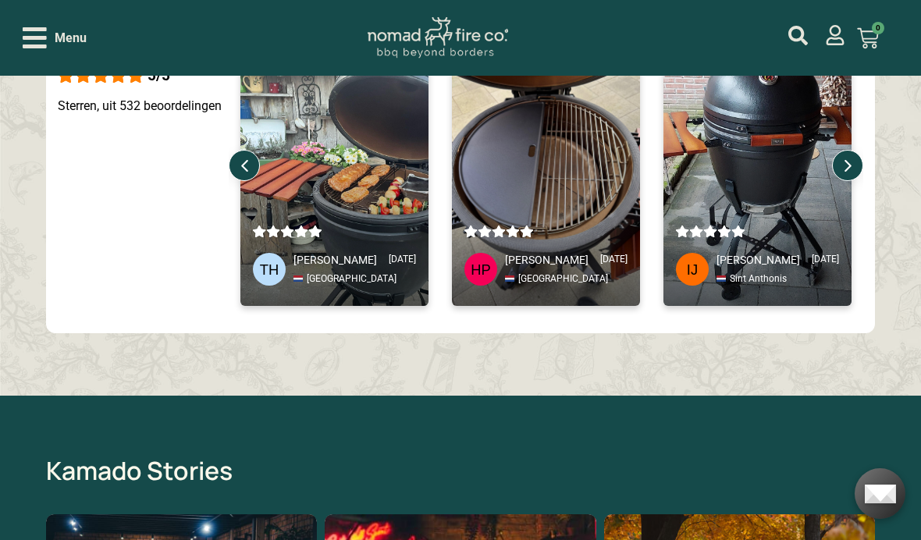
click at [846, 160] on icon at bounding box center [848, 166] width 12 height 12
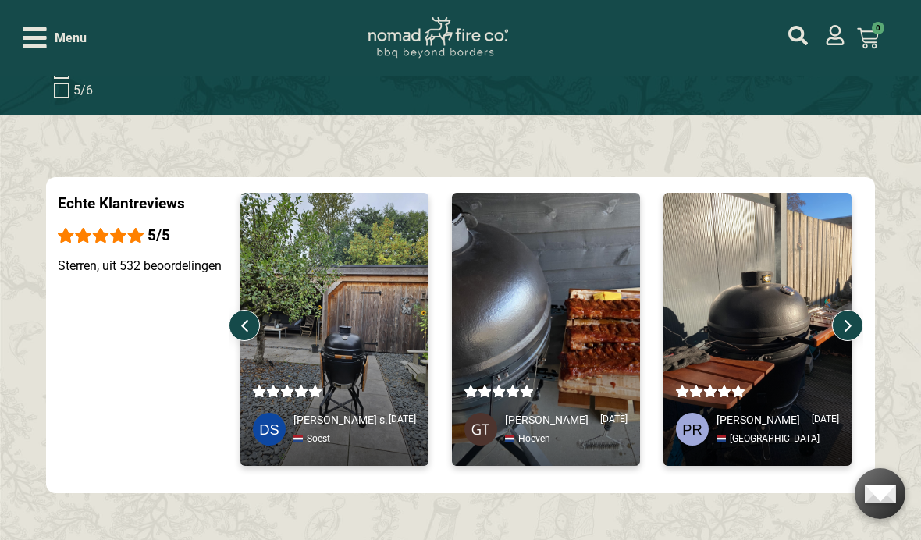
scroll to position [2432, 0]
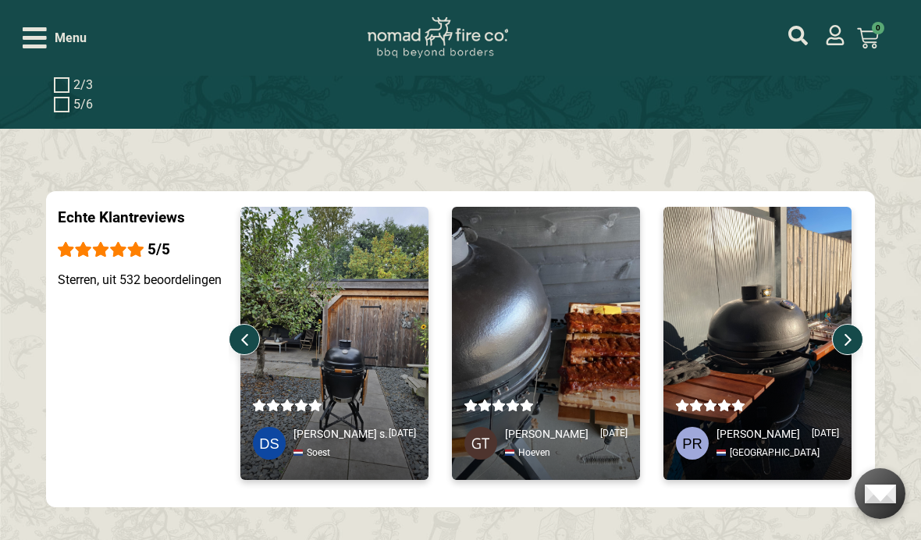
click at [360, 371] on div at bounding box center [334, 399] width 188 height 162
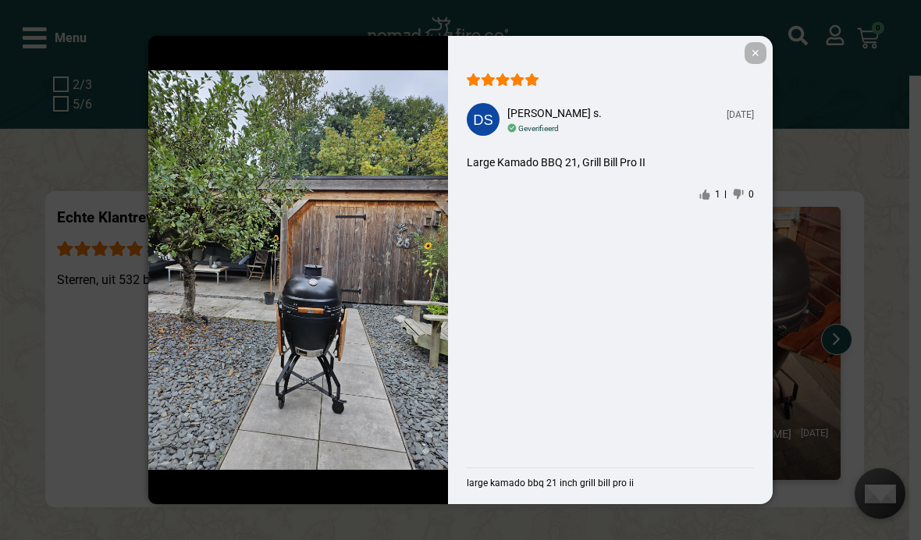
click at [753, 64] on span "✕" at bounding box center [756, 53] width 22 height 22
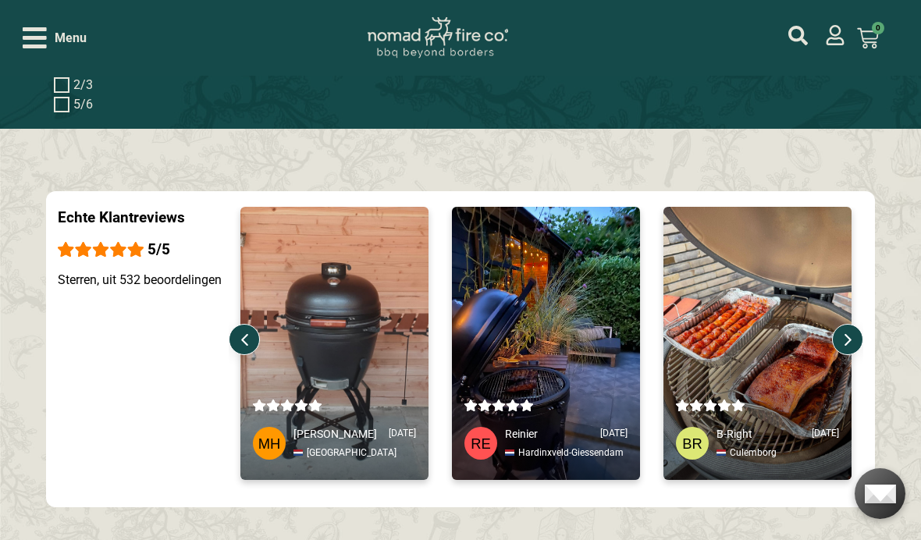
click at [566, 363] on div at bounding box center [546, 399] width 188 height 162
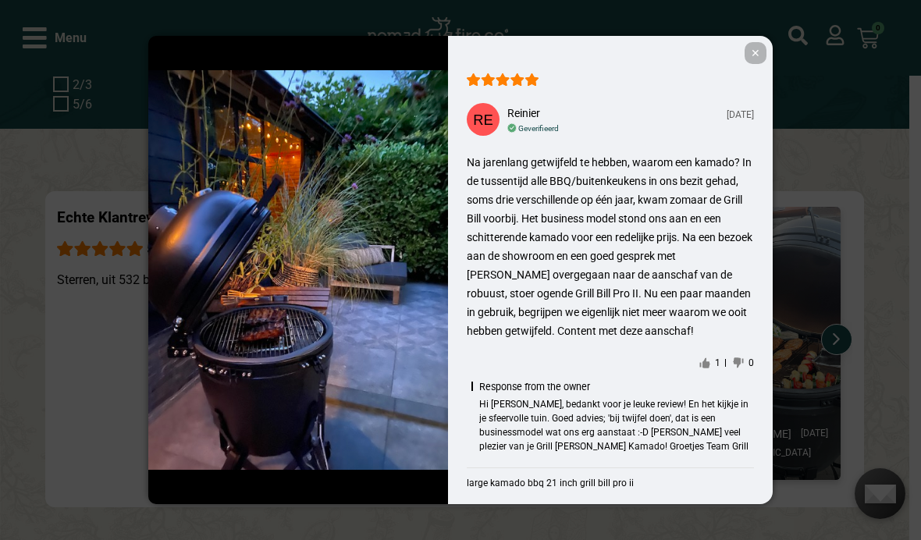
click at [753, 64] on span "✕" at bounding box center [756, 53] width 22 height 22
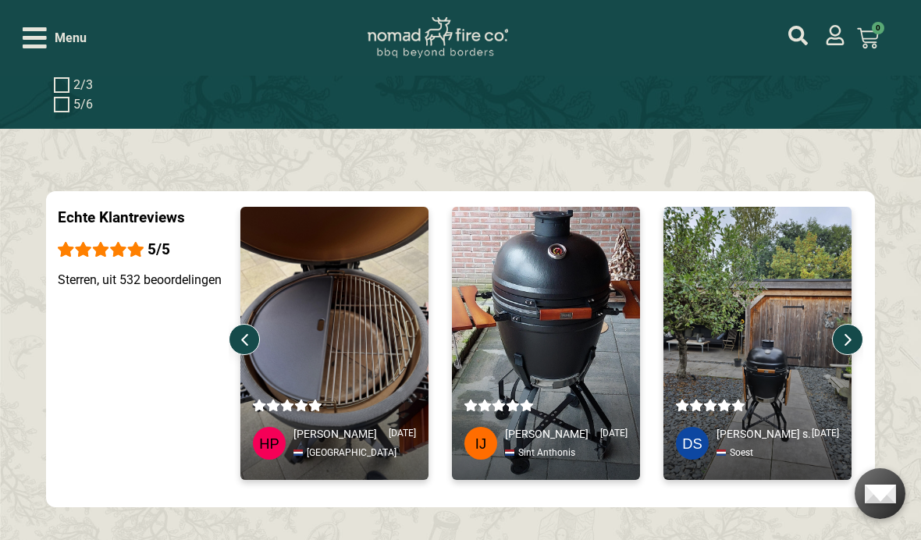
click at [851, 334] on icon at bounding box center [848, 340] width 12 height 12
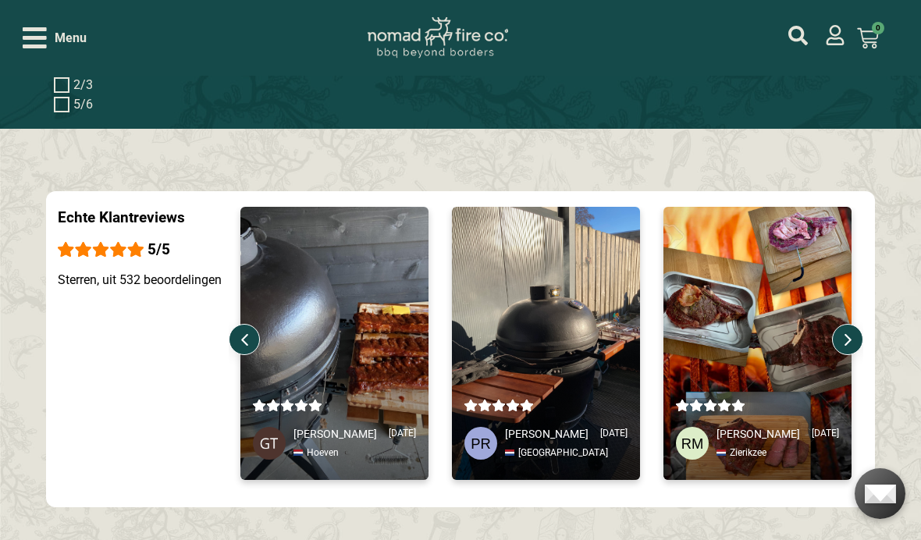
click at [849, 334] on icon at bounding box center [848, 340] width 12 height 12
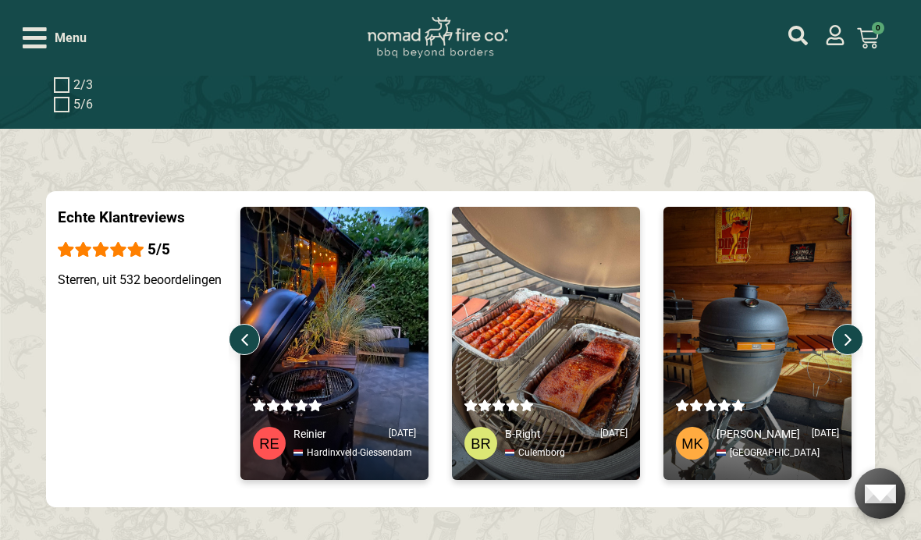
click at [849, 334] on icon at bounding box center [848, 340] width 7 height 12
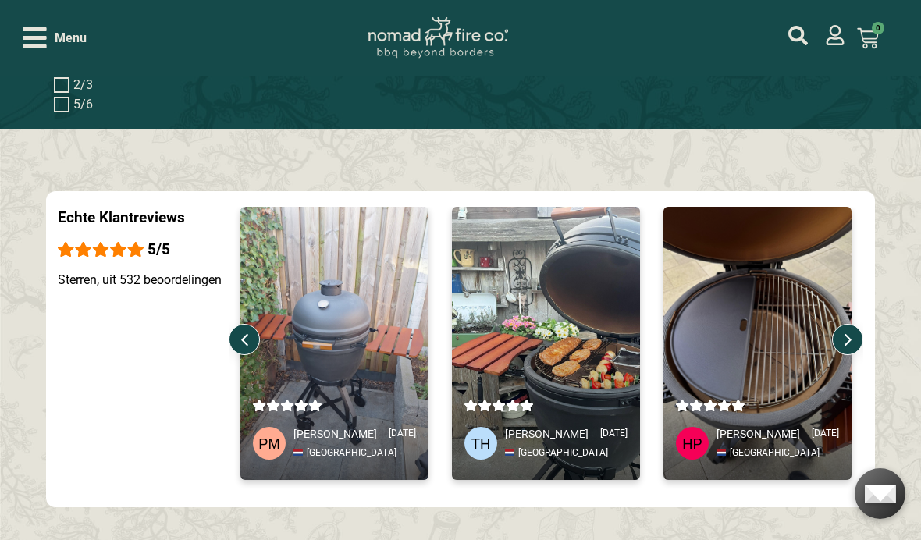
click at [856, 325] on div at bounding box center [847, 339] width 31 height 31
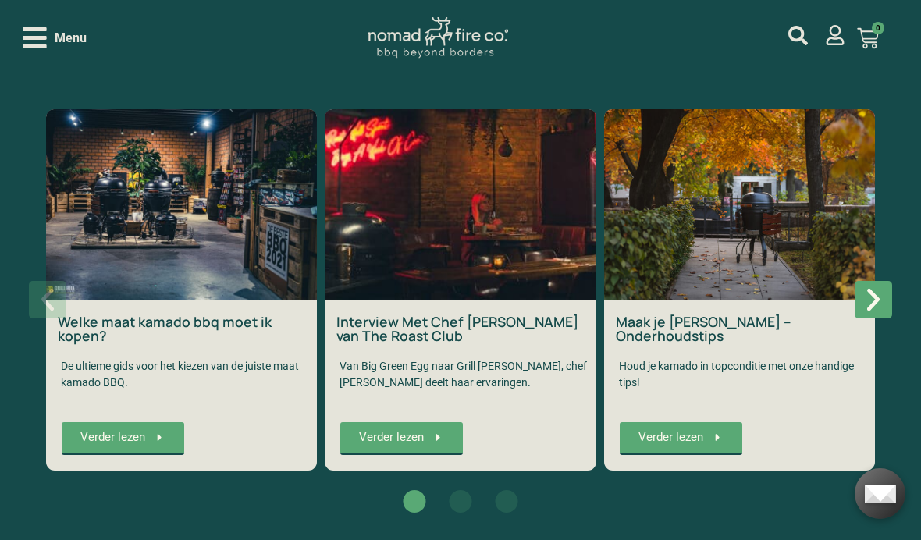
scroll to position [3012, 0]
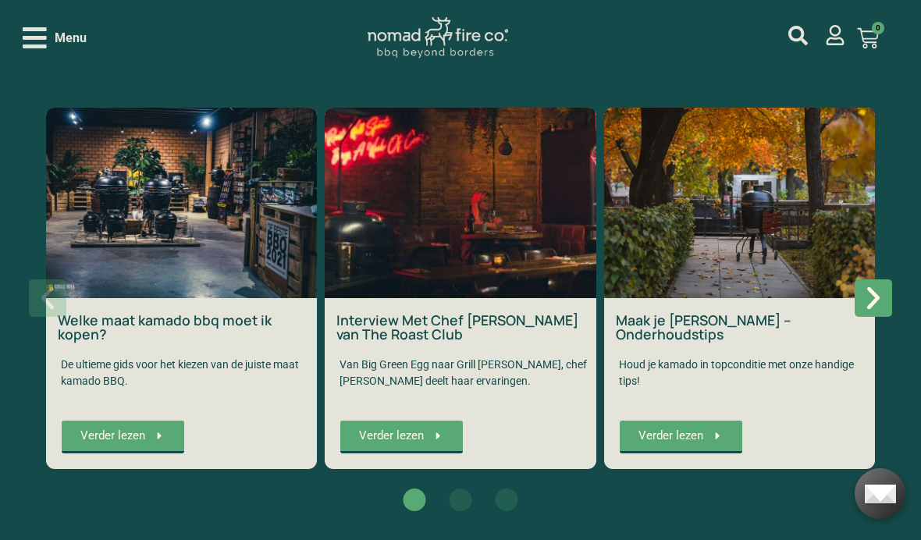
click at [427, 430] on span "Verder lezen" at bounding box center [401, 436] width 85 height 12
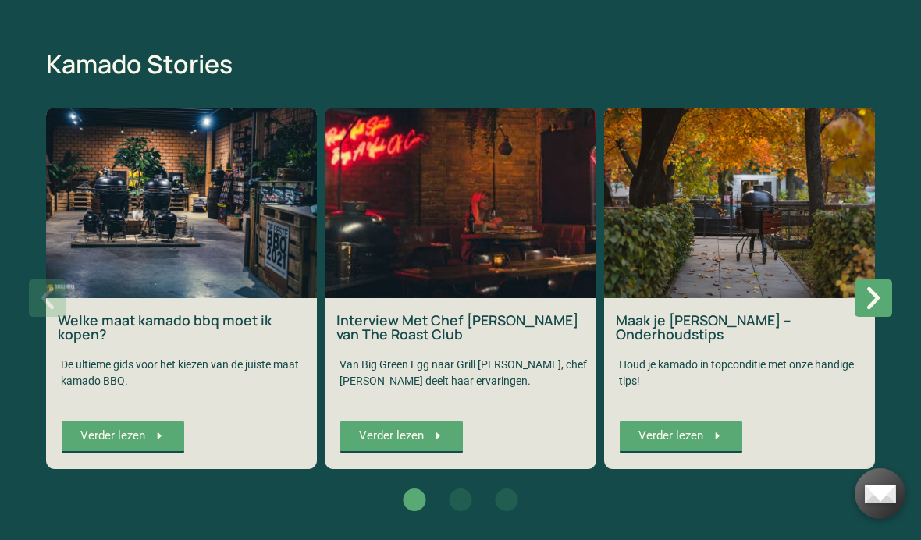
scroll to position [3068, 0]
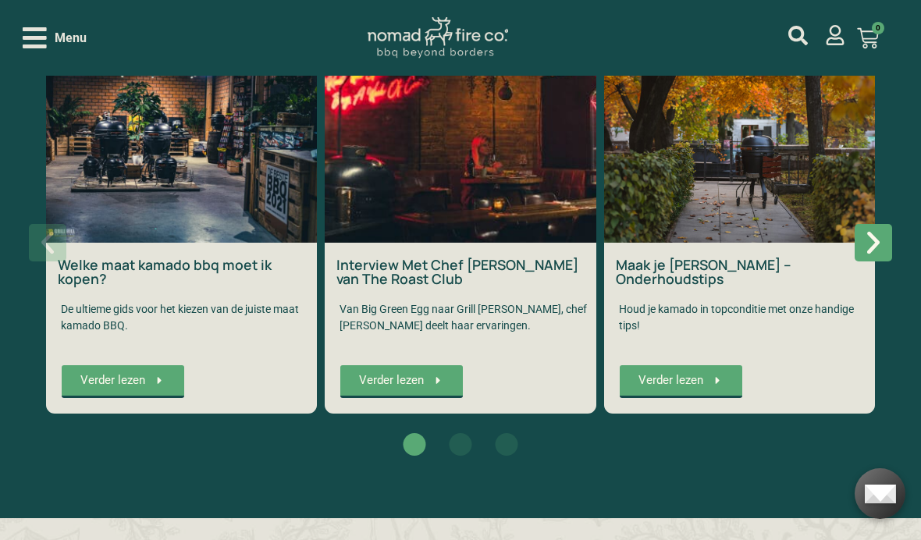
click at [735, 264] on link "Maak je kamado HerfstKlaar – Onderhoudstips" at bounding box center [704, 271] width 176 height 33
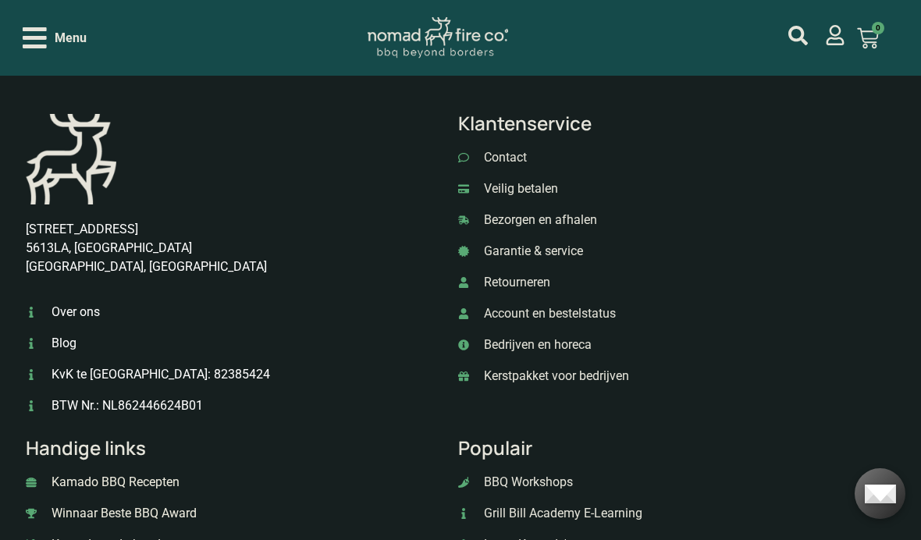
scroll to position [4680, 0]
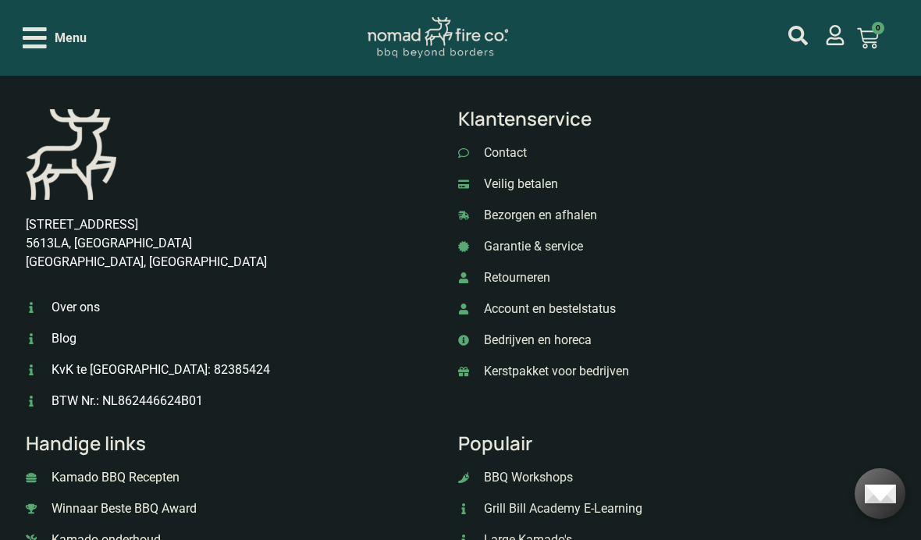
click at [568, 206] on span "Bezorgen en afhalen" at bounding box center [538, 215] width 117 height 19
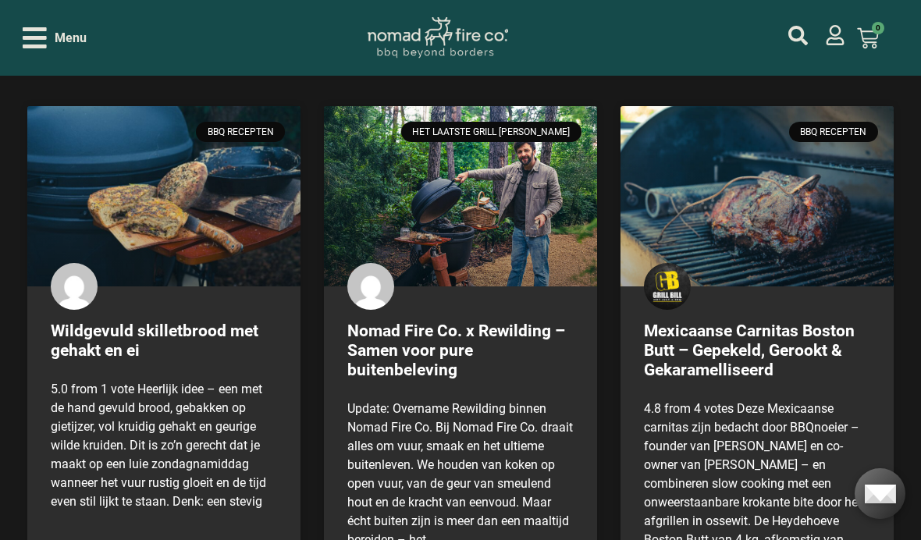
scroll to position [5882, 0]
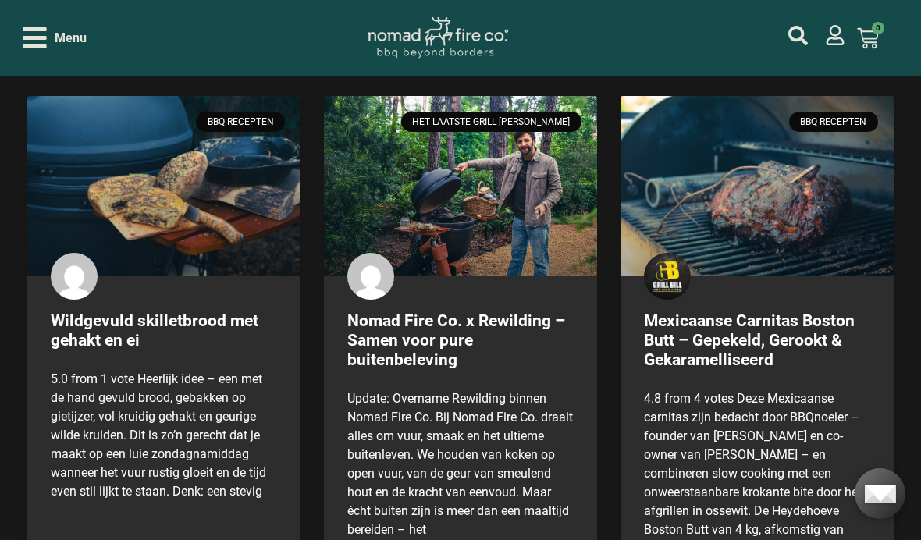
click at [445, 330] on link "Nomad Fire Co. x Rewilding – Samen voor pure buitenbeleving" at bounding box center [456, 340] width 218 height 58
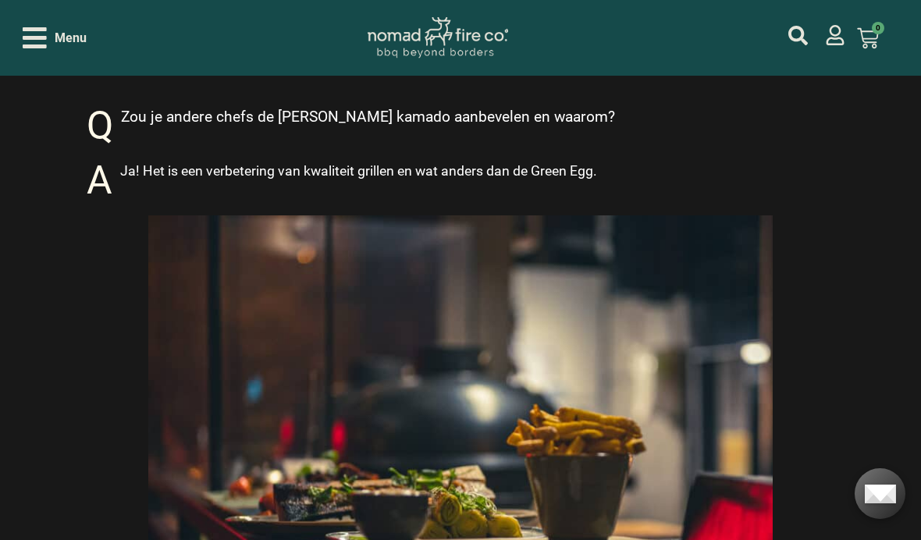
scroll to position [3692, 0]
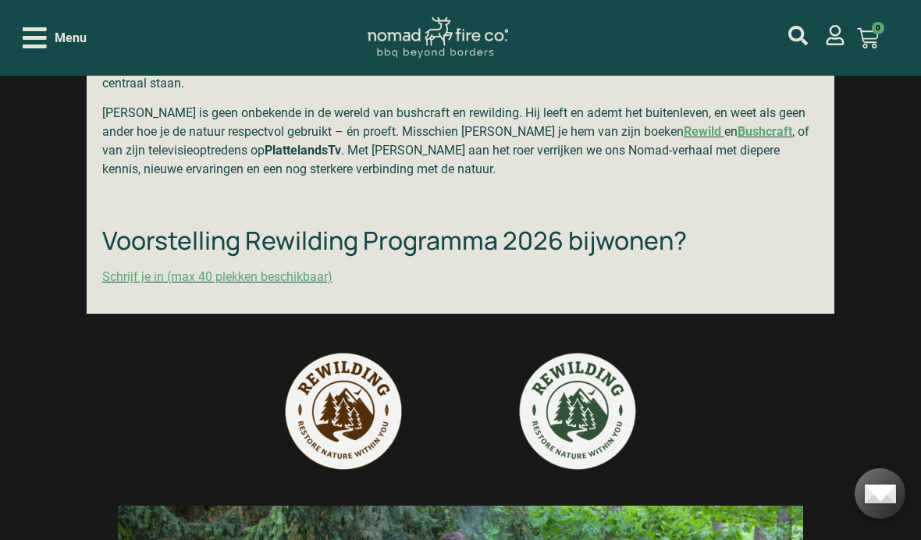
scroll to position [842, 0]
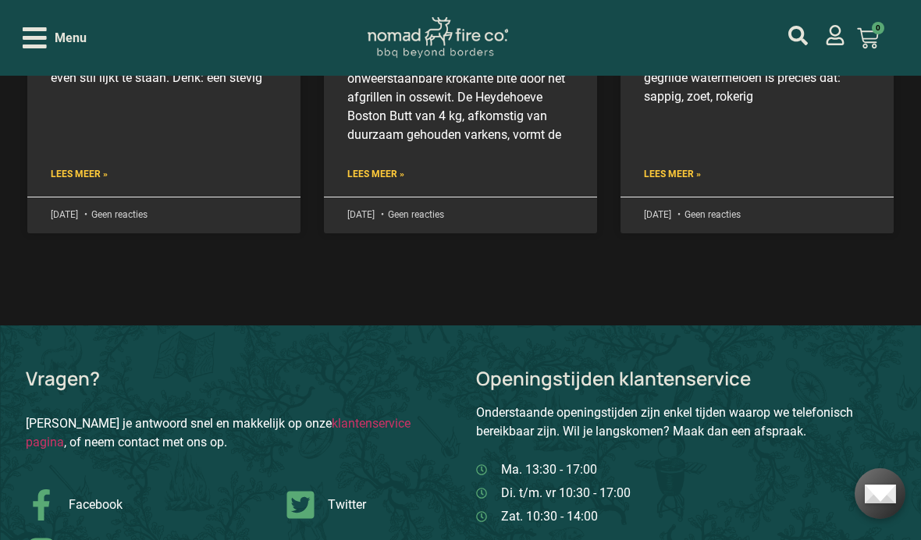
scroll to position [5133, 0]
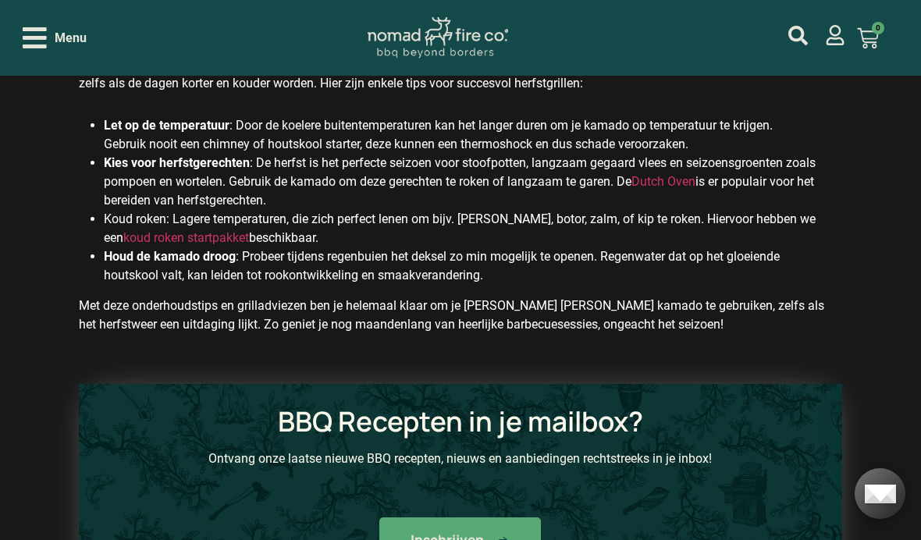
scroll to position [3392, 0]
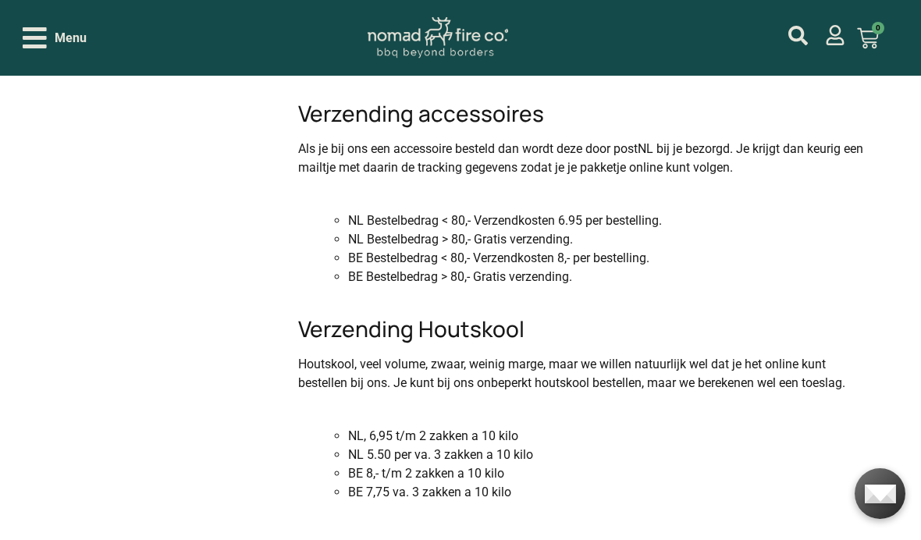
scroll to position [1370, 0]
